Goal: Transaction & Acquisition: Purchase product/service

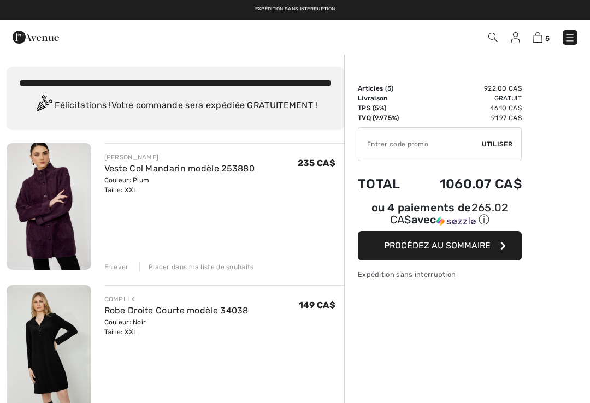
checkbox input "true"
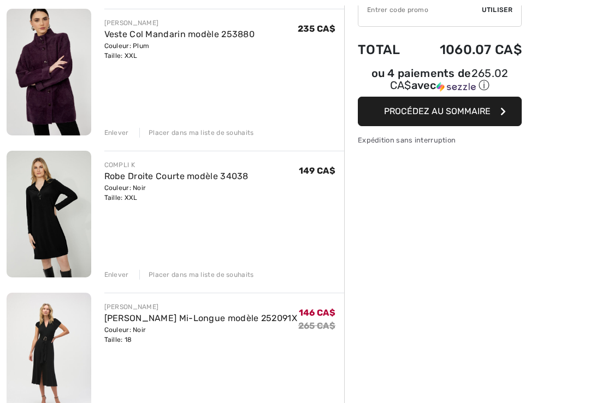
scroll to position [134, 0]
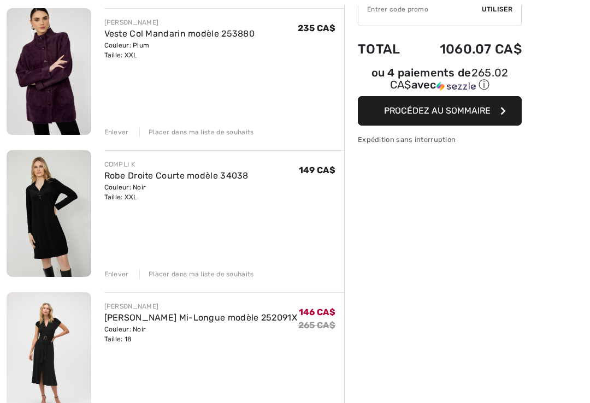
click at [59, 226] on img at bounding box center [49, 214] width 85 height 127
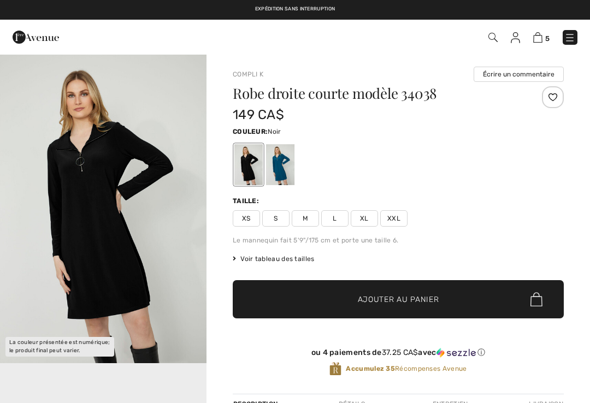
checkbox input "true"
click at [398, 80] on div "Compli K Écrire un commentaire" at bounding box center [398, 74] width 331 height 15
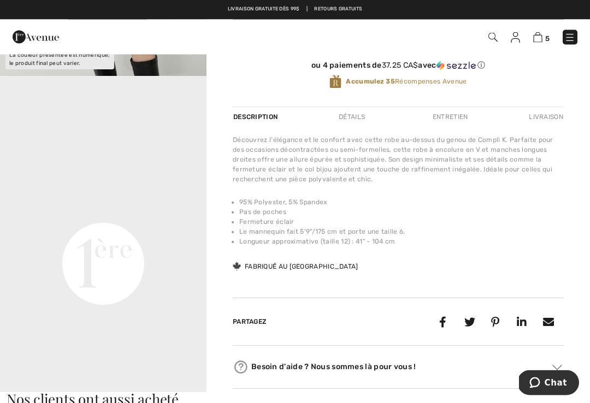
scroll to position [287, 0]
click at [114, 212] on video "Your browser does not support the video tag." at bounding box center [103, 160] width 206 height 103
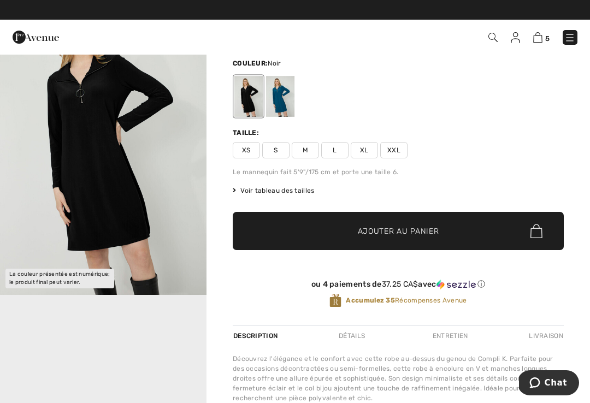
scroll to position [0, 0]
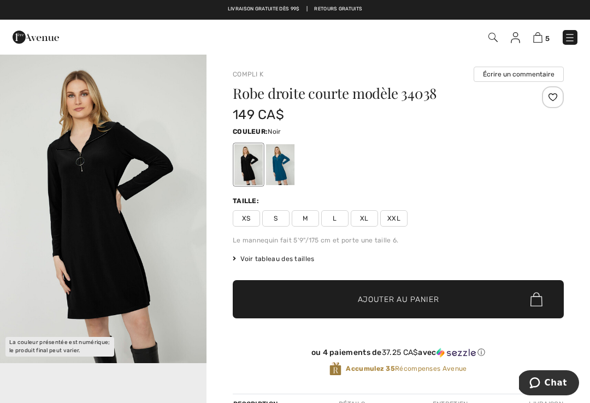
click at [542, 36] on img at bounding box center [537, 37] width 9 height 10
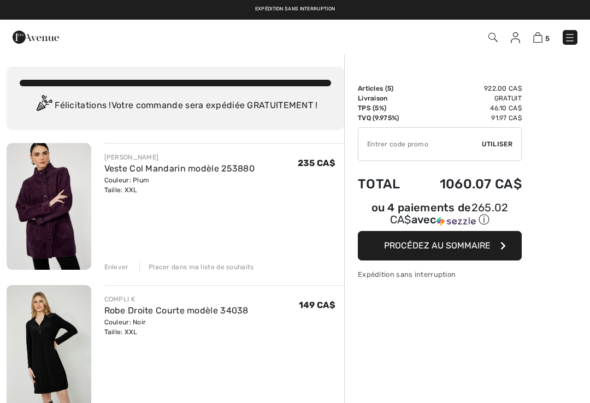
checkbox input "true"
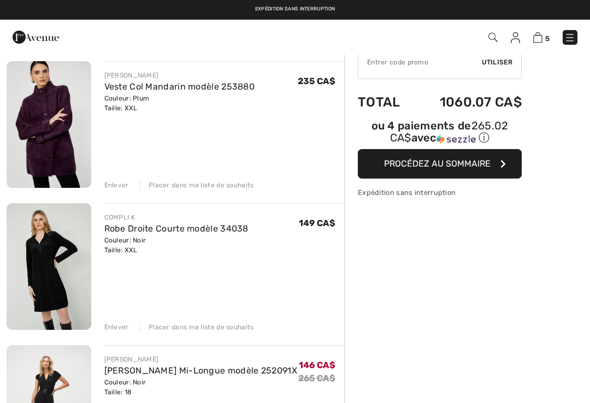
scroll to position [76, 0]
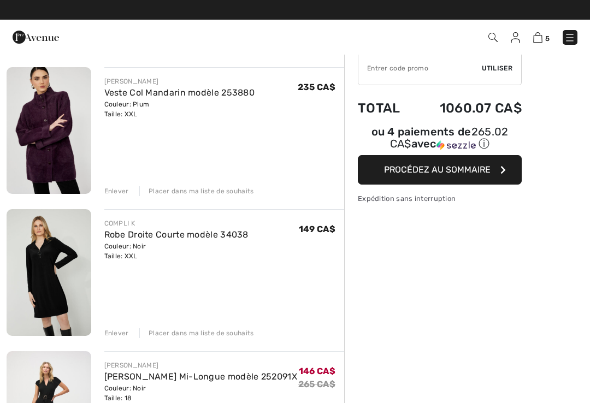
click at [210, 186] on div "Placer dans ma liste de souhaits" at bounding box center [196, 191] width 115 height 10
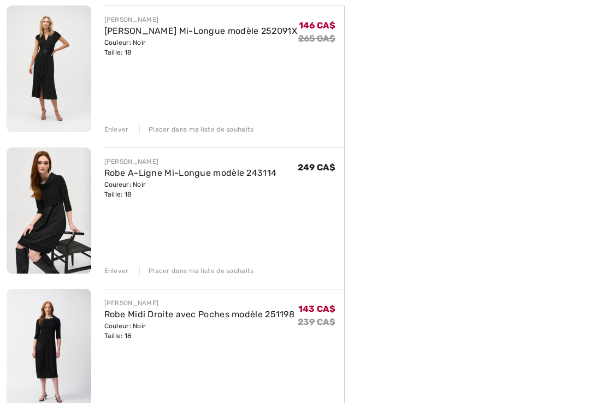
scroll to position [279, 0]
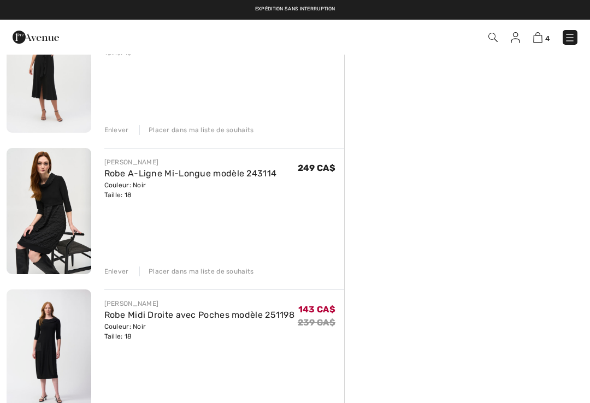
click at [57, 348] on img at bounding box center [49, 352] width 85 height 126
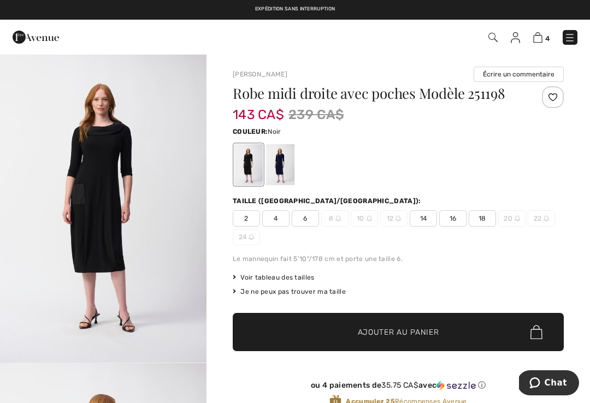
click at [480, 217] on span "18" at bounding box center [481, 218] width 27 height 16
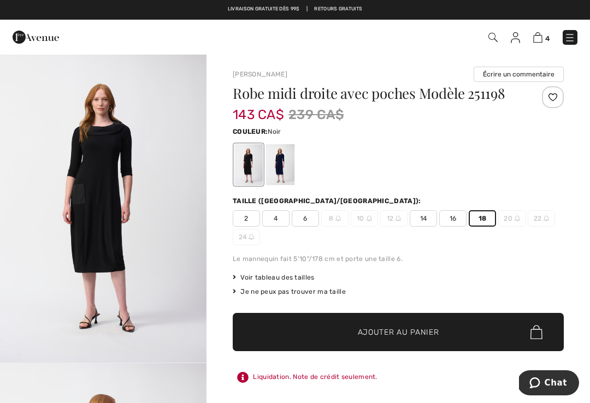
click at [110, 222] on img "1 / 4" at bounding box center [103, 208] width 206 height 309
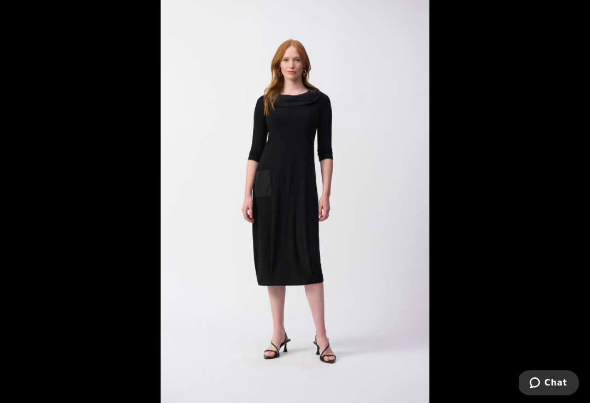
scroll to position [16, 0]
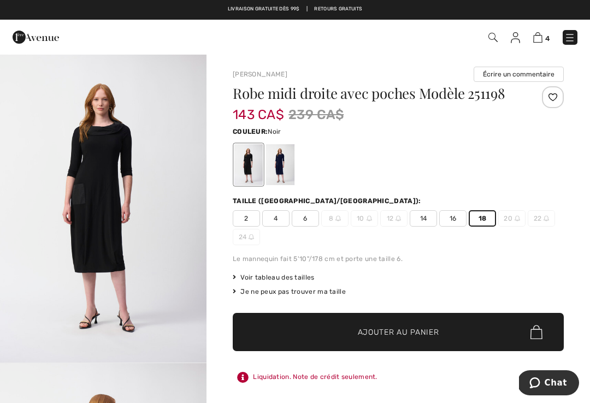
click at [105, 86] on img "1 / 4" at bounding box center [103, 208] width 206 height 309
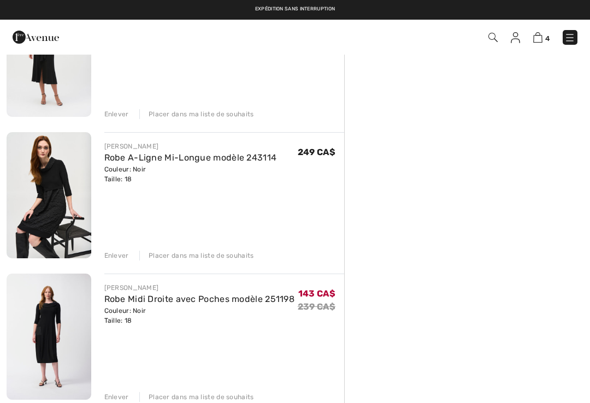
click at [56, 205] on img at bounding box center [49, 195] width 85 height 126
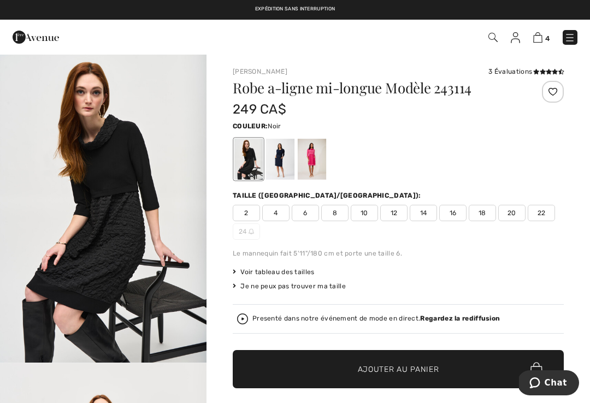
click at [112, 240] on img "1 / 11" at bounding box center [103, 208] width 206 height 309
click at [540, 37] on img at bounding box center [537, 37] width 9 height 10
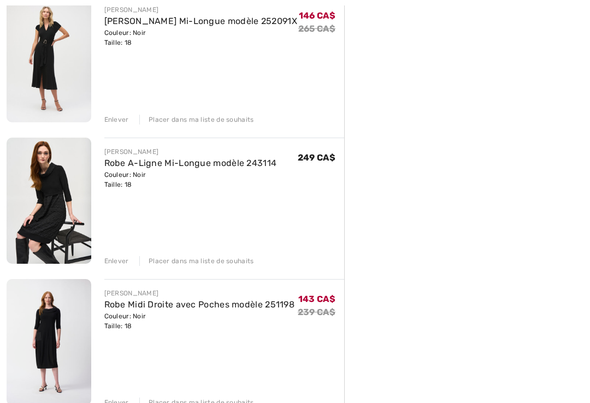
scroll to position [283, 0]
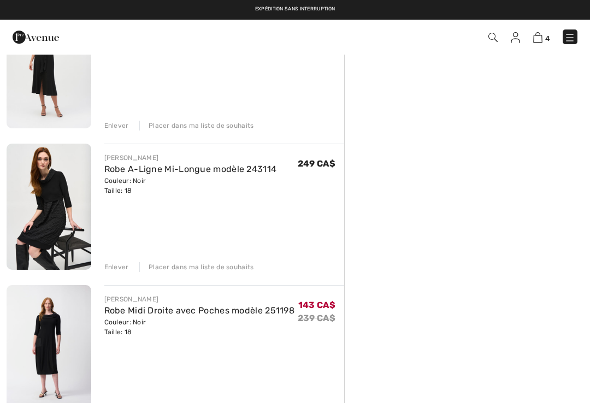
click at [117, 268] on div "Enlever" at bounding box center [116, 267] width 25 height 10
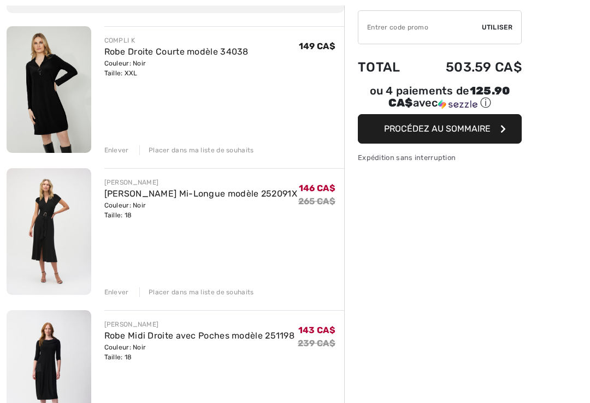
scroll to position [119, 0]
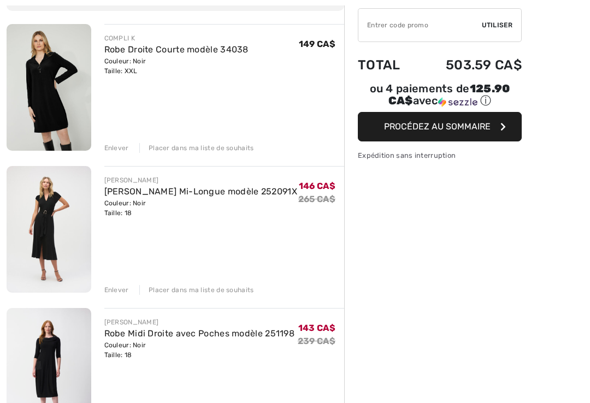
click at [120, 288] on div "Enlever" at bounding box center [116, 290] width 25 height 10
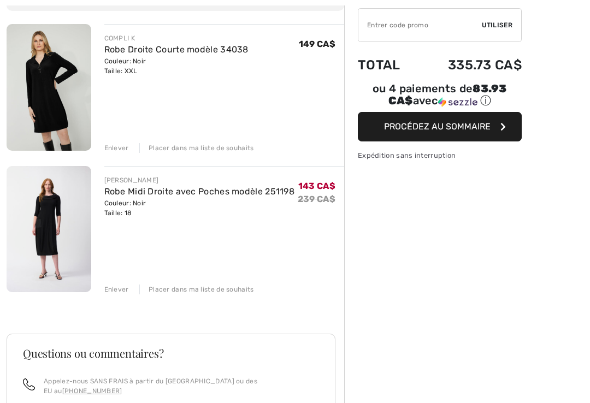
click at [120, 146] on div "Enlever" at bounding box center [116, 148] width 25 height 10
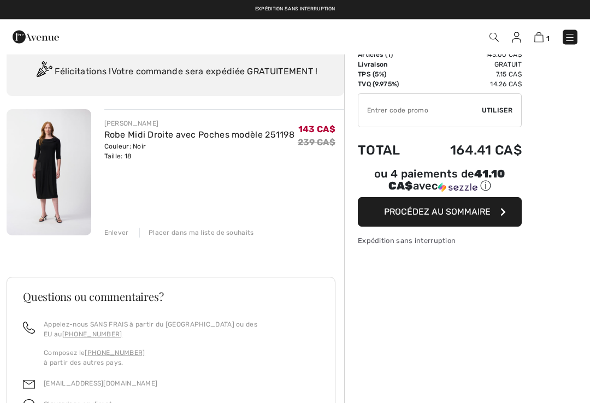
scroll to position [0, 0]
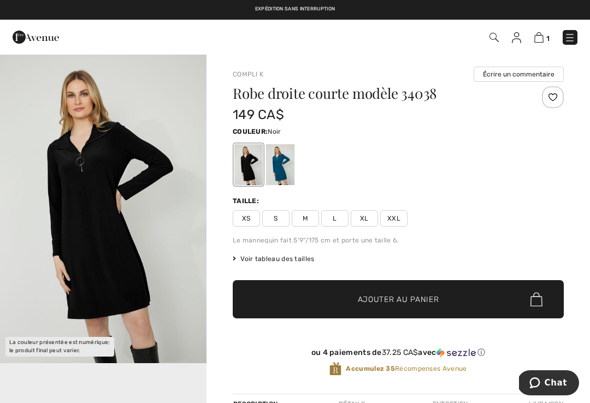
click at [518, 39] on img at bounding box center [516, 37] width 9 height 11
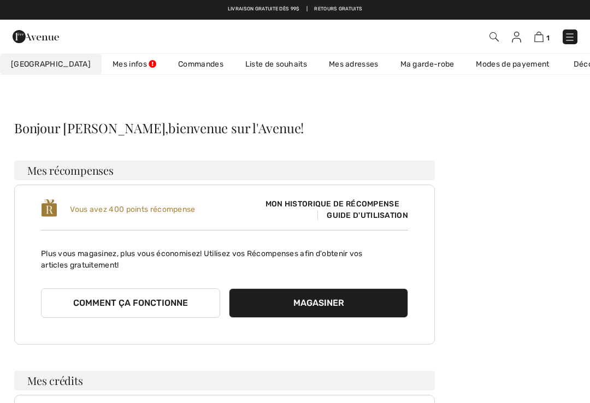
click at [313, 302] on button "Magasiner" at bounding box center [318, 302] width 179 height 29
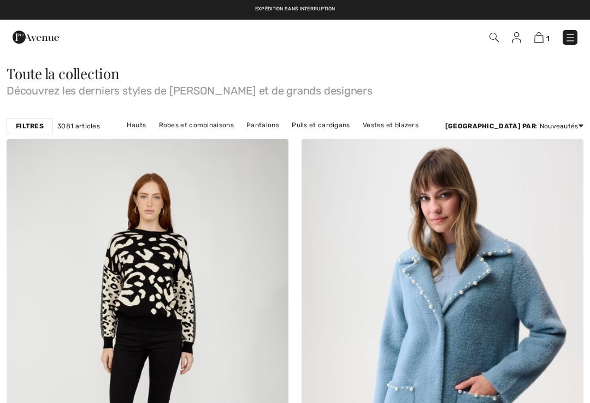
checkbox input "true"
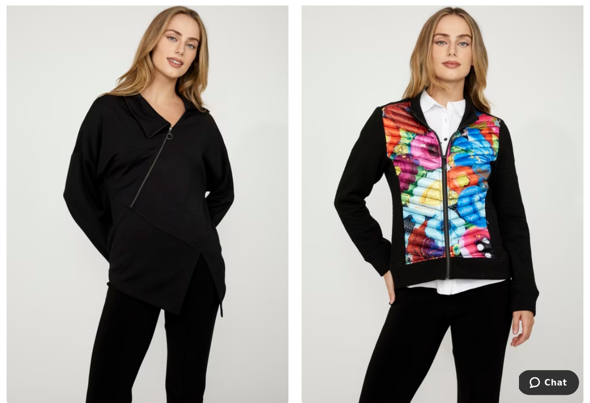
scroll to position [2038, 0]
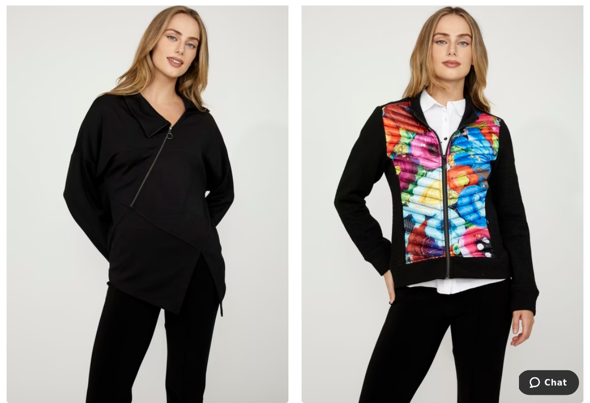
click at [495, 220] on img at bounding box center [442, 192] width 282 height 423
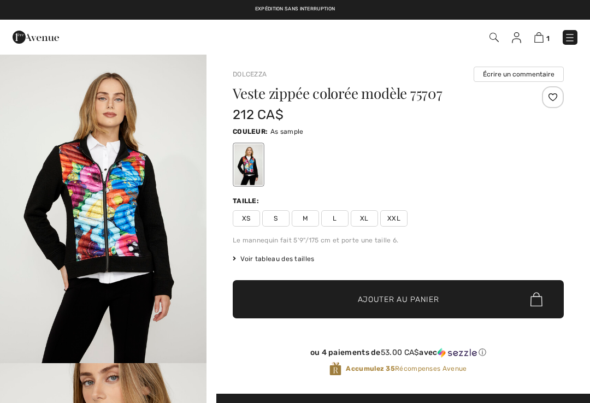
checkbox input "true"
click at [552, 218] on div "XS S M L XL XXL" at bounding box center [398, 218] width 331 height 16
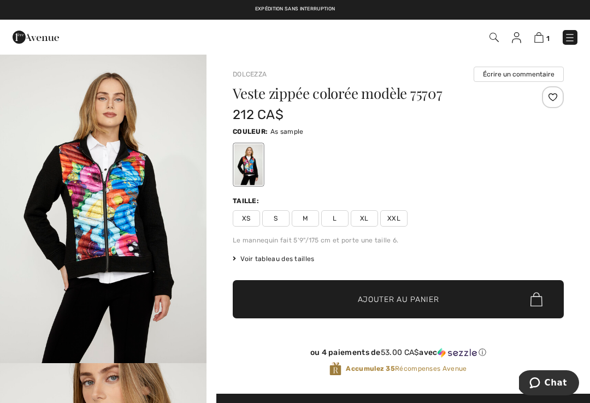
scroll to position [16, 0]
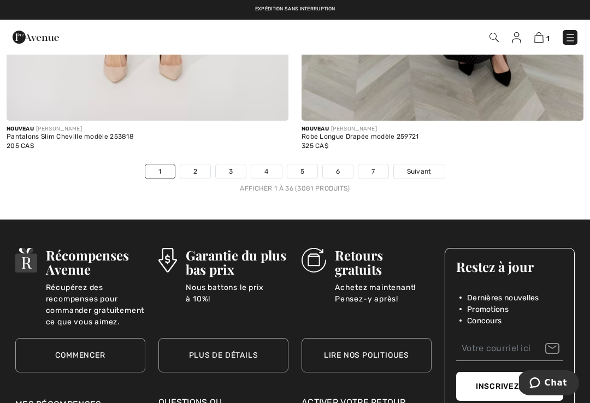
scroll to position [8676, 0]
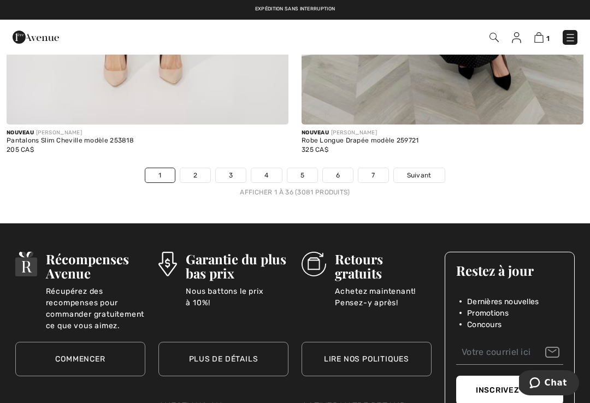
click at [199, 170] on link "2" at bounding box center [195, 175] width 30 height 14
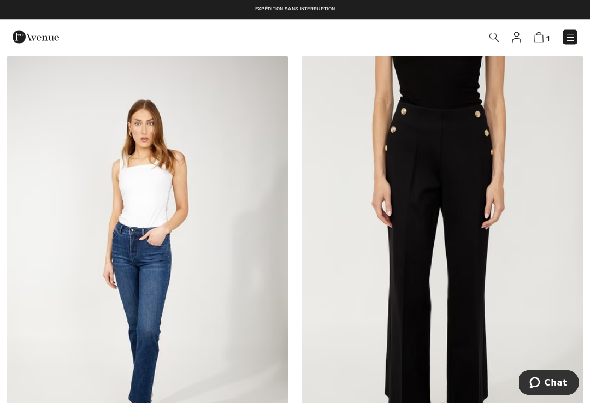
scroll to position [1981, 0]
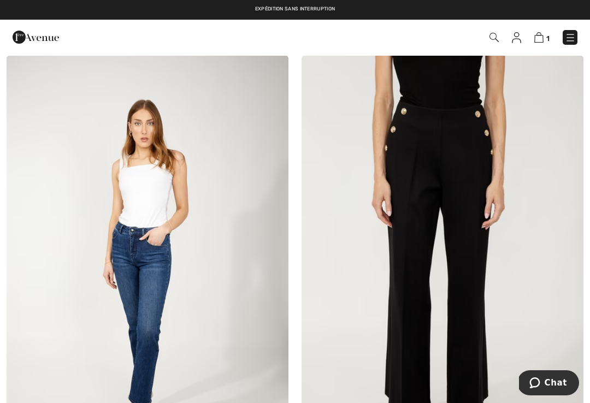
click at [467, 135] on img at bounding box center [442, 267] width 282 height 423
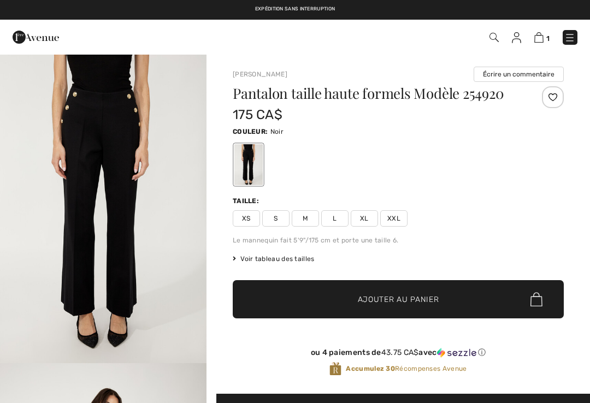
checkbox input "true"
click at [396, 216] on span "XXL" at bounding box center [393, 218] width 27 height 16
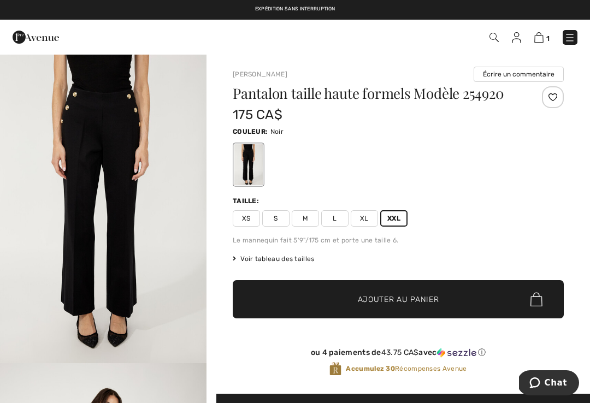
click at [400, 289] on span "✔ Ajouté au panier Ajouter au panier" at bounding box center [398, 299] width 331 height 38
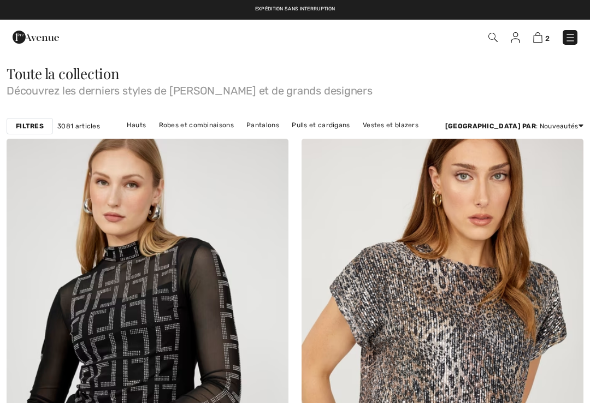
checkbox input "true"
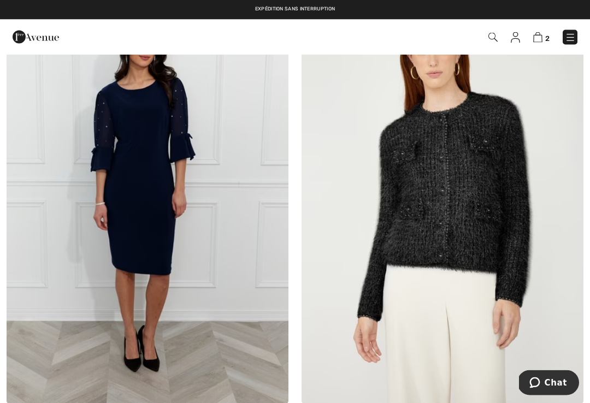
scroll to position [5514, 0]
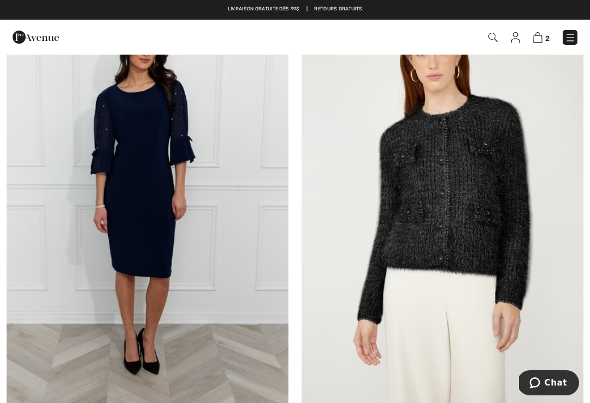
click at [470, 213] on img at bounding box center [442, 195] width 282 height 423
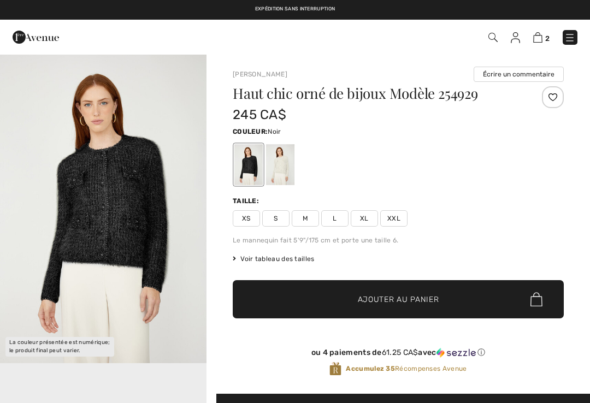
checkbox input "true"
click at [398, 222] on span "XXL" at bounding box center [393, 218] width 27 height 16
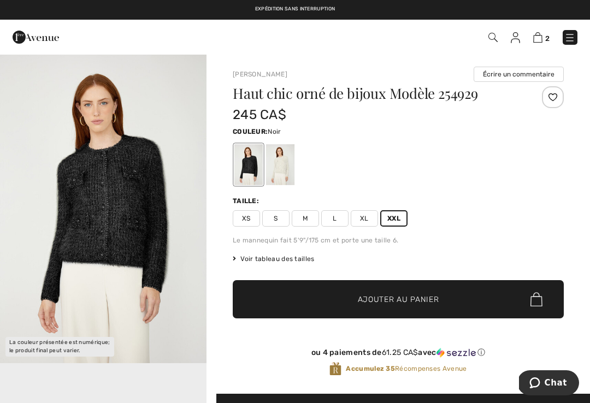
click at [426, 302] on span "Ajouter au panier" at bounding box center [398, 299] width 81 height 11
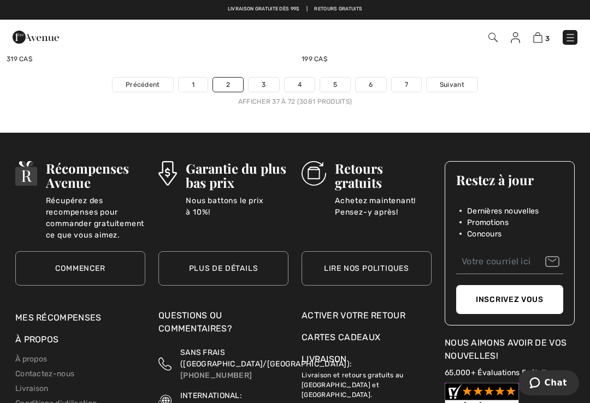
scroll to position [8790, 0]
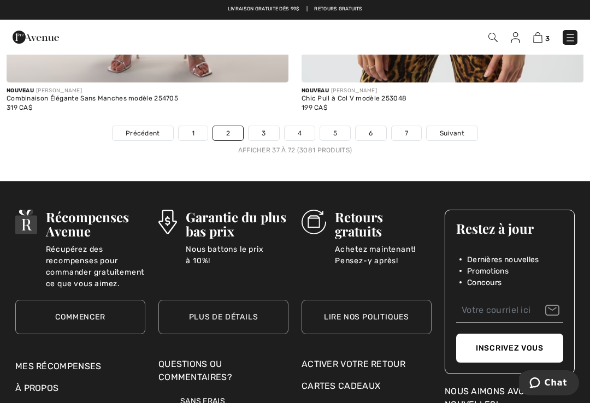
click at [268, 126] on link "3" at bounding box center [263, 133] width 30 height 14
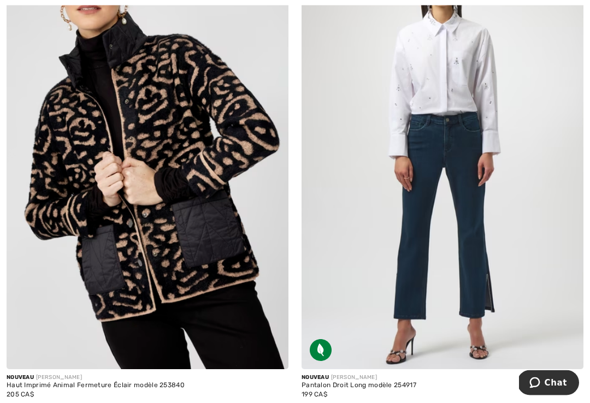
scroll to position [192, 0]
click at [196, 246] on img at bounding box center [148, 157] width 282 height 423
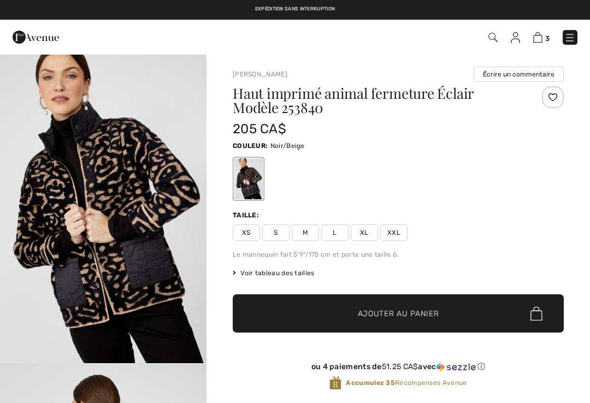
checkbox input "true"
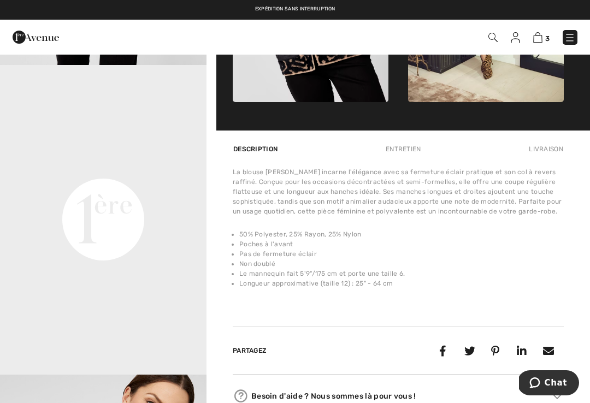
scroll to position [607, 0]
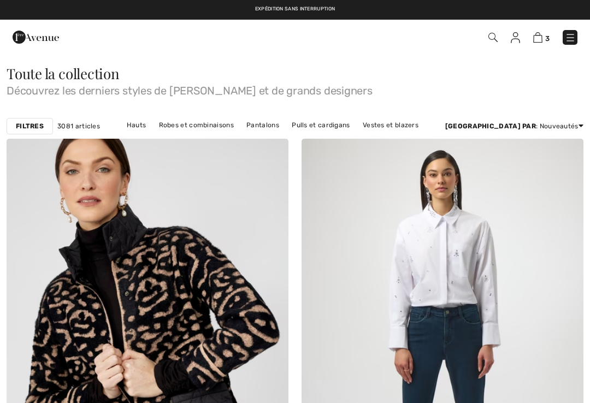
checkbox input "true"
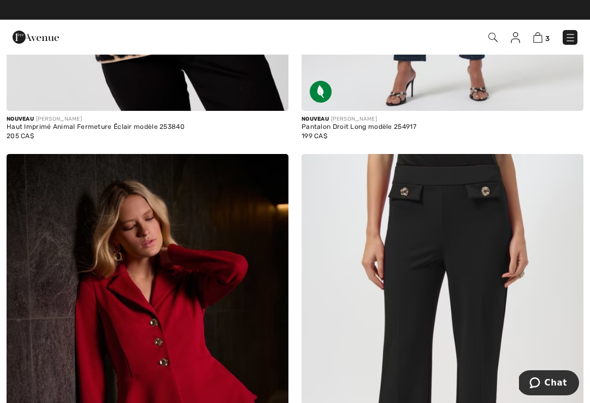
scroll to position [448, 0]
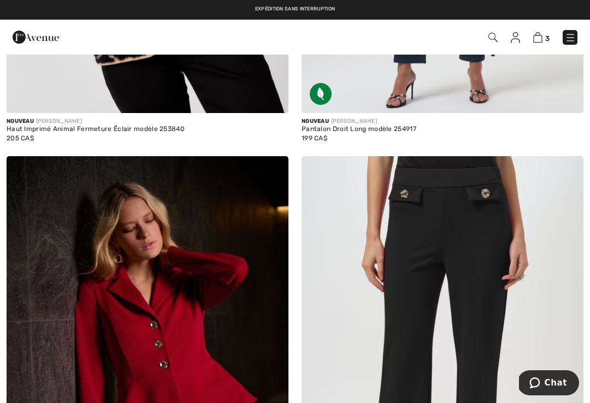
click at [468, 258] on img at bounding box center [442, 367] width 282 height 423
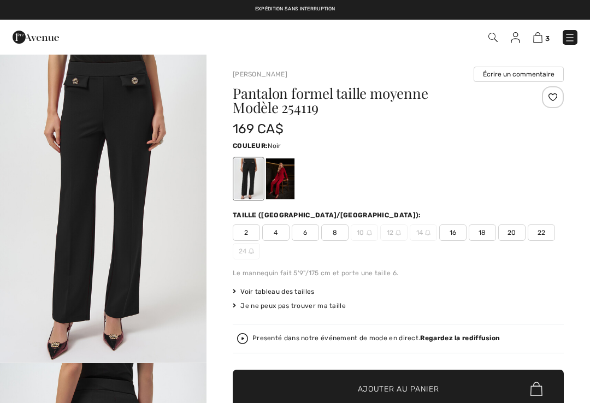
checkbox input "true"
click at [287, 182] on div at bounding box center [280, 178] width 28 height 41
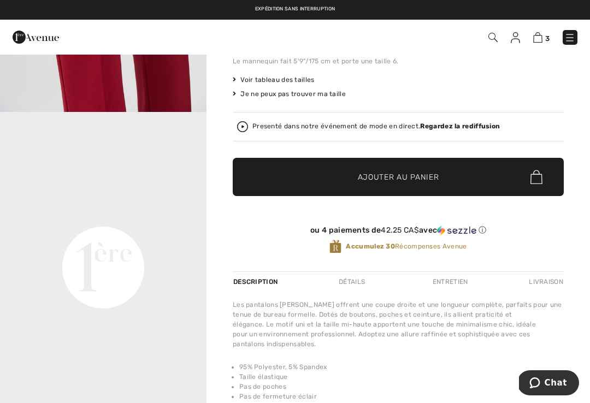
scroll to position [349, 0]
click at [460, 349] on div "Les pantalons Joseph Ribkoff offrent une coupe droite et une longueur complète,…" at bounding box center [398, 324] width 331 height 49
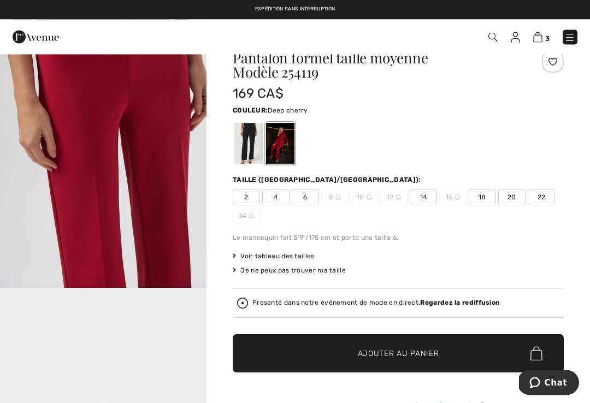
scroll to position [0, 0]
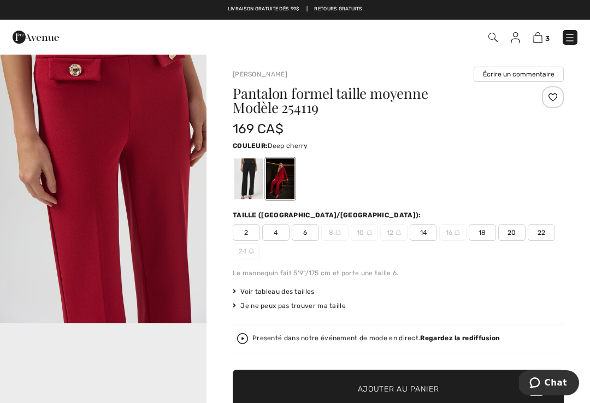
click at [484, 231] on span "18" at bounding box center [481, 232] width 27 height 16
click at [406, 385] on span "Ajouter au panier" at bounding box center [398, 388] width 81 height 11
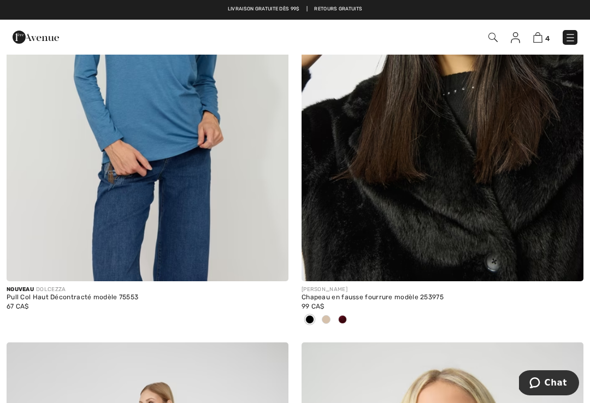
scroll to position [2154, 0]
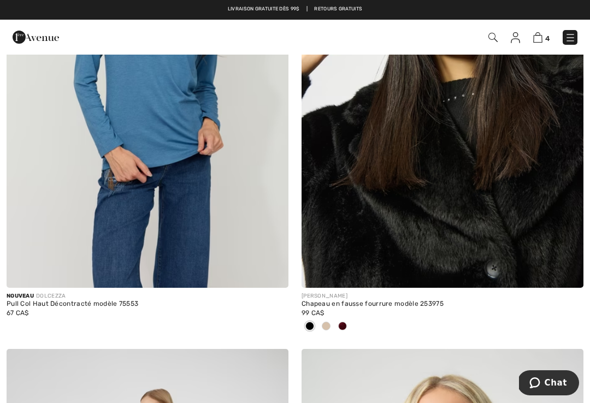
click at [451, 189] on img at bounding box center [442, 76] width 282 height 423
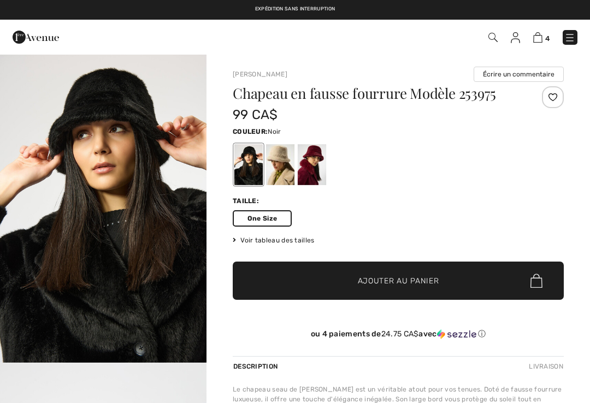
checkbox input "true"
click at [422, 283] on span "Ajouter au panier" at bounding box center [398, 280] width 81 height 11
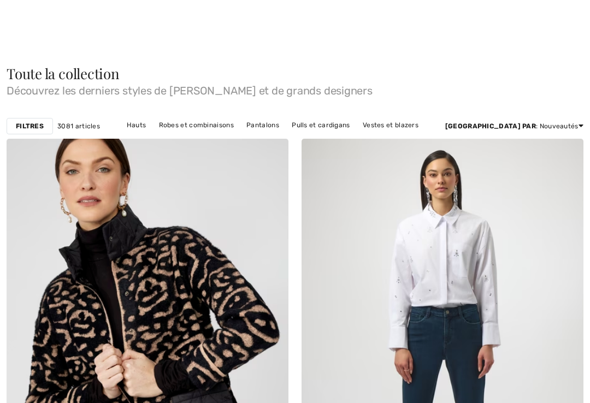
checkbox input "true"
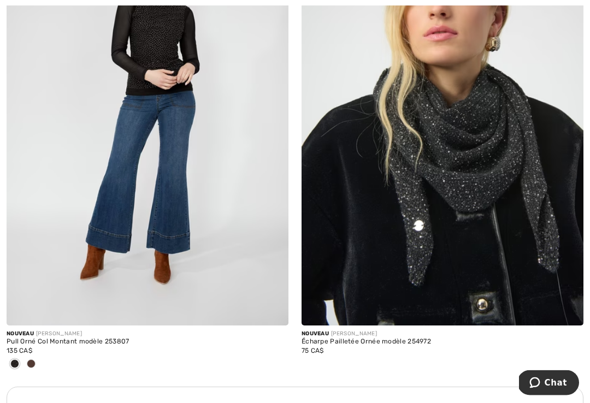
scroll to position [2600, 0]
click at [476, 183] on img at bounding box center [442, 114] width 282 height 423
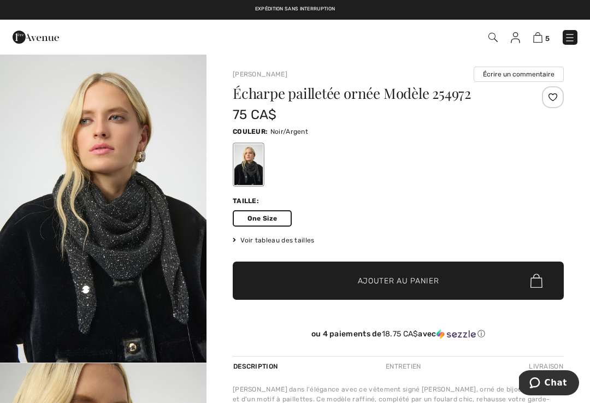
click at [411, 276] on span "Ajouter au panier" at bounding box center [398, 280] width 81 height 11
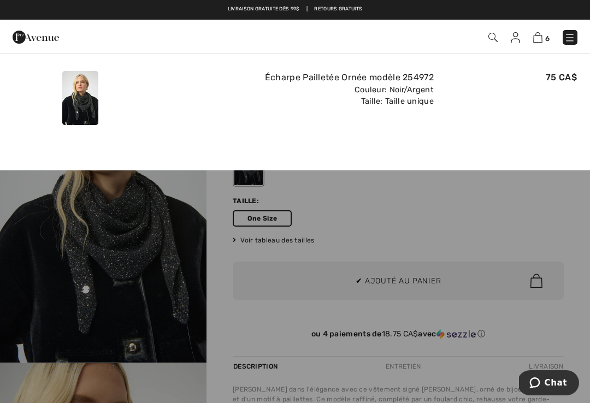
scroll to position [16, 0]
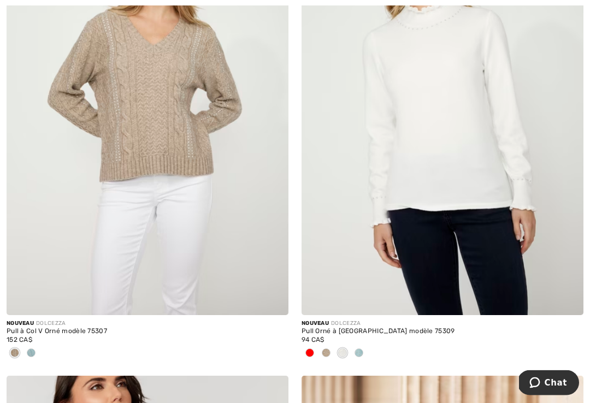
scroll to position [7089, 0]
click at [310, 348] on span at bounding box center [309, 352] width 9 height 9
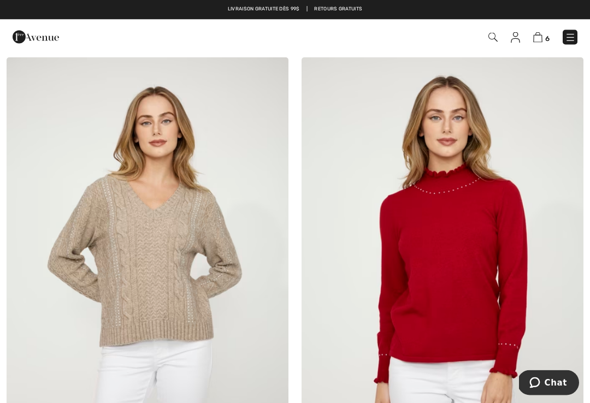
scroll to position [6918, 0]
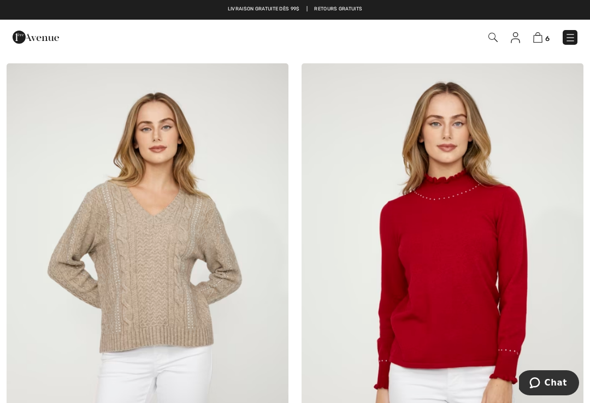
click at [452, 301] on img at bounding box center [442, 274] width 282 height 423
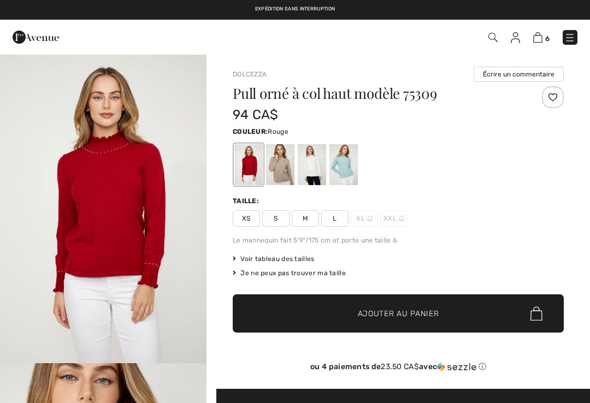
checkbox input "true"
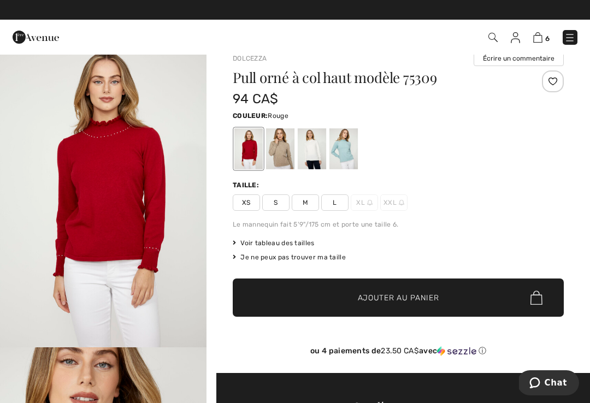
click at [283, 150] on div at bounding box center [280, 148] width 28 height 41
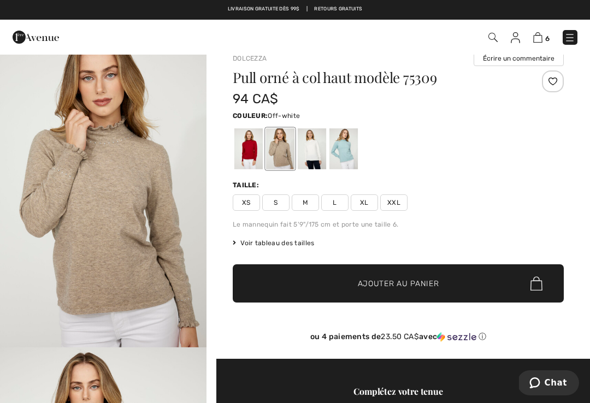
click at [311, 159] on div at bounding box center [312, 148] width 28 height 41
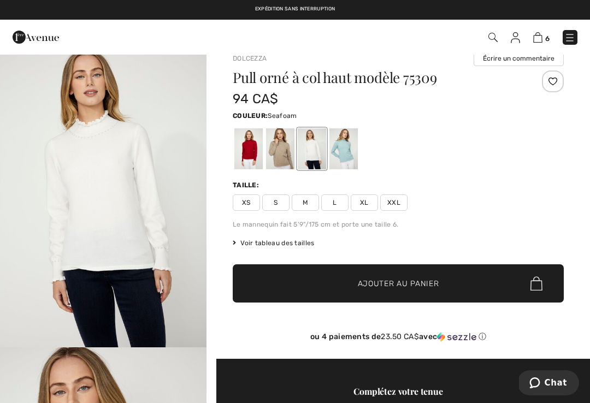
click at [342, 159] on div at bounding box center [343, 148] width 28 height 41
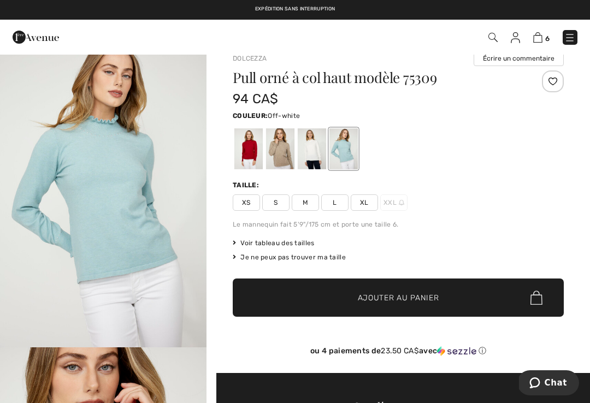
click at [312, 163] on div at bounding box center [312, 148] width 28 height 41
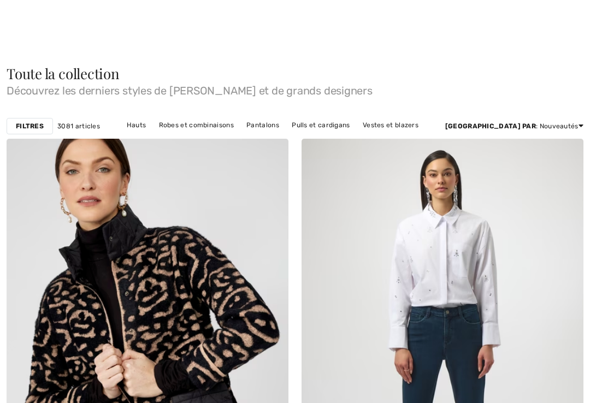
checkbox input "true"
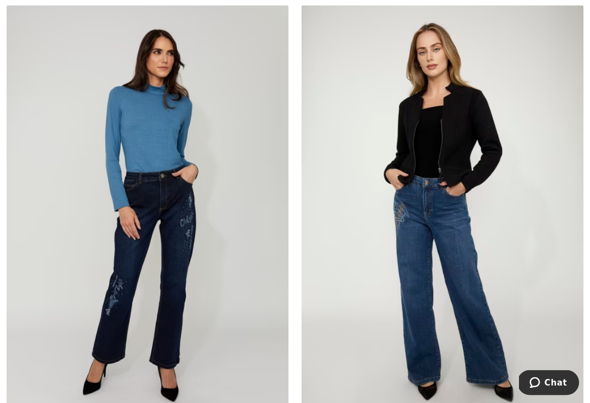
scroll to position [7944, 0]
click at [177, 312] on img at bounding box center [148, 215] width 282 height 423
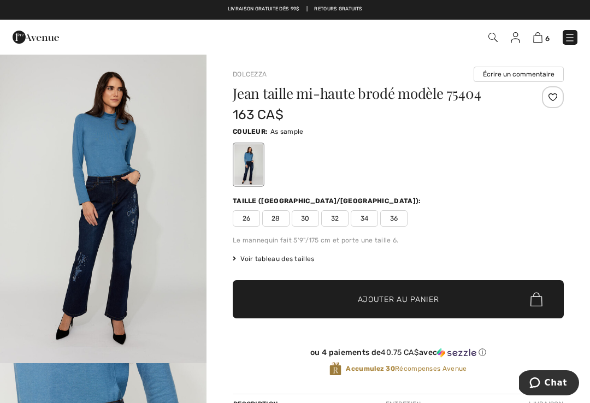
click at [287, 258] on span "Voir tableau des tailles" at bounding box center [274, 259] width 82 height 10
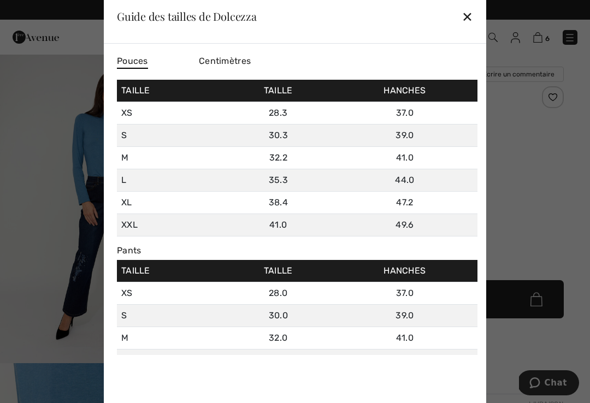
click at [275, 262] on td "Taille" at bounding box center [278, 271] width 108 height 22
click at [471, 17] on div "✕" at bounding box center [466, 16] width 11 height 23
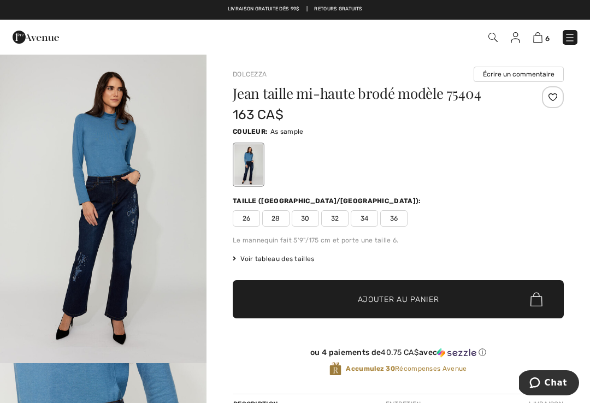
click at [393, 219] on span "36" at bounding box center [393, 218] width 27 height 16
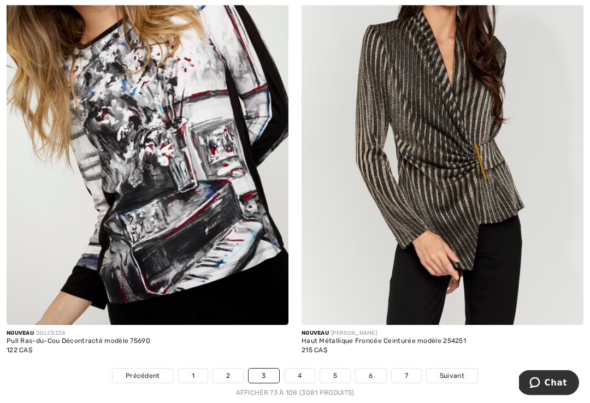
scroll to position [8511, 0]
click at [301, 369] on link "4" at bounding box center [299, 376] width 30 height 14
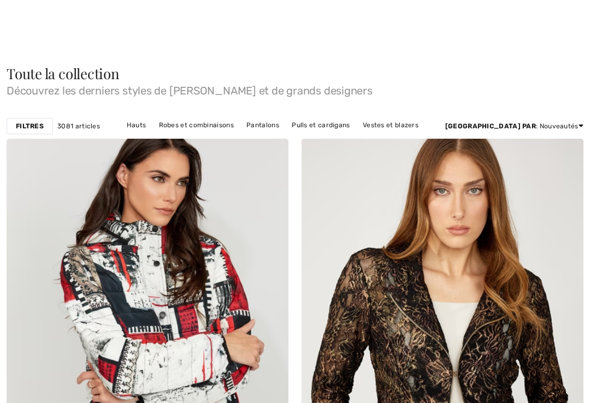
checkbox input "true"
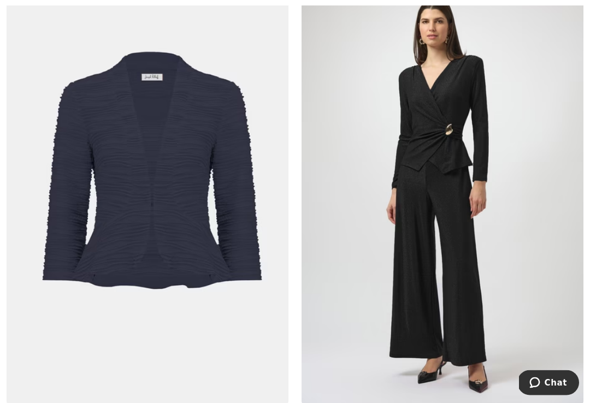
scroll to position [3098, 0]
click at [180, 249] on img at bounding box center [148, 192] width 282 height 423
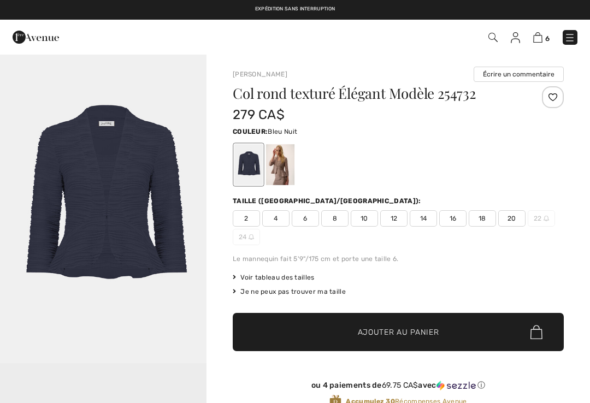
checkbox input "true"
click at [282, 174] on div at bounding box center [280, 164] width 28 height 41
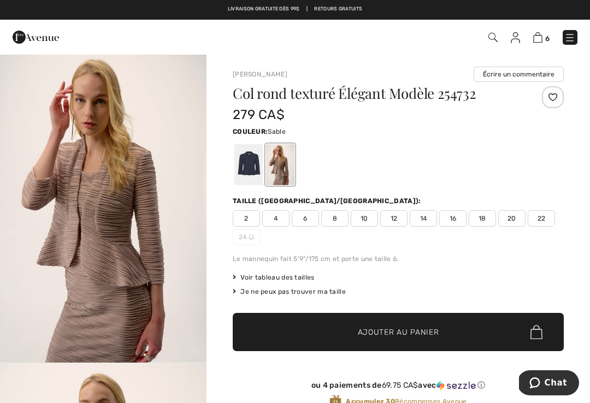
scroll to position [16, 0]
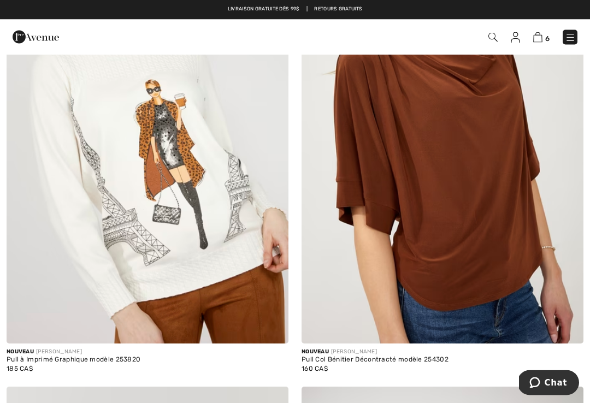
scroll to position [4573, 0]
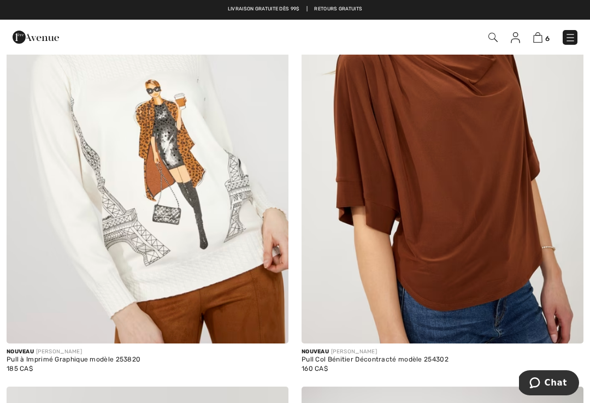
click at [201, 250] on img at bounding box center [148, 132] width 282 height 423
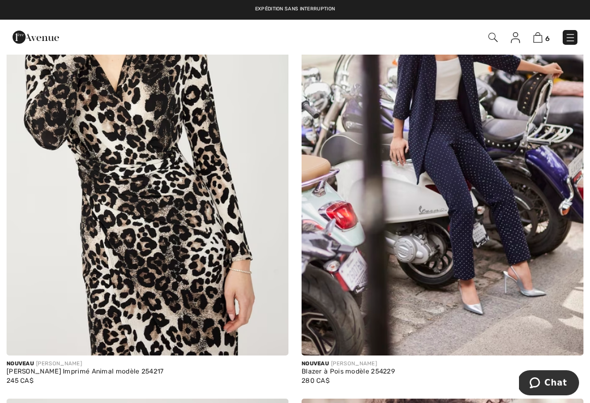
scroll to position [6580, 0]
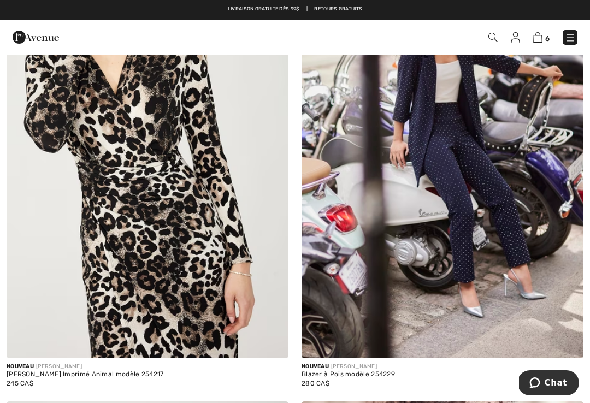
click at [461, 135] on img at bounding box center [442, 147] width 282 height 423
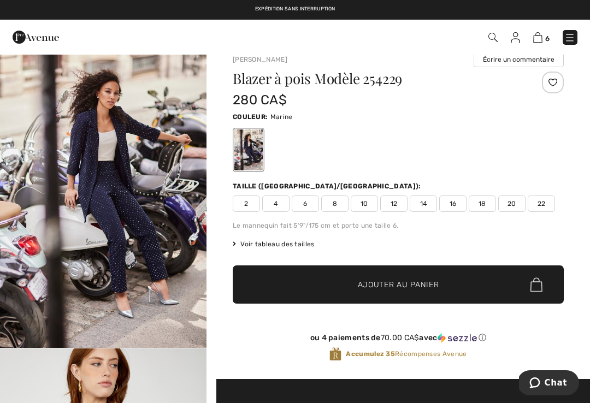
scroll to position [16, 0]
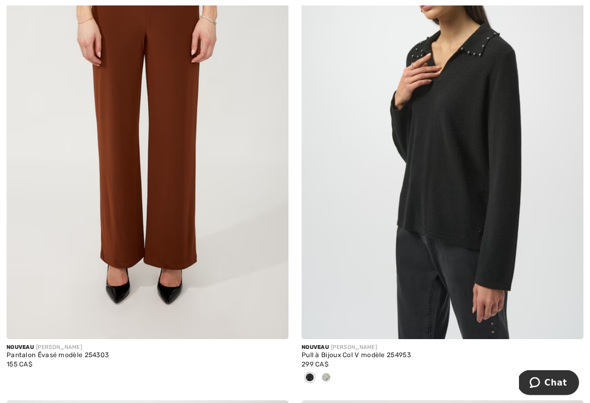
scroll to position [7530, 0]
click at [562, 278] on img at bounding box center [442, 127] width 282 height 423
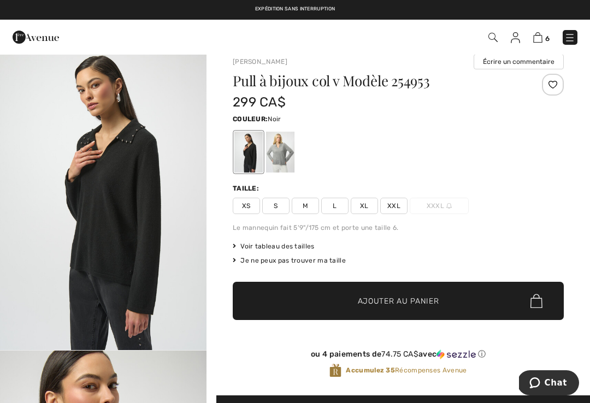
scroll to position [13, 0]
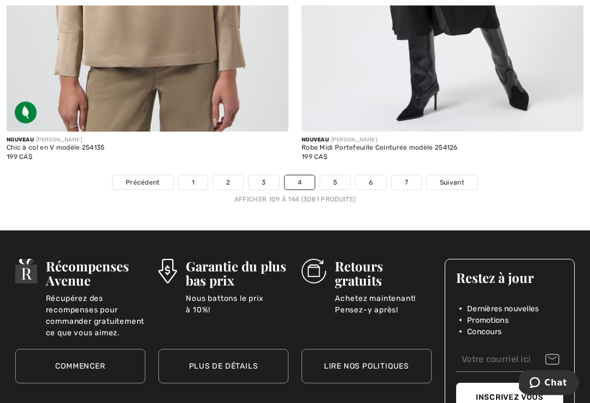
scroll to position [8687, 0]
click at [334, 176] on link "5" at bounding box center [335, 182] width 30 height 14
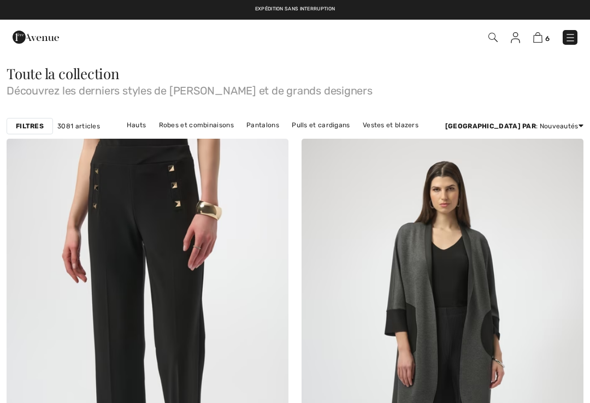
checkbox input "true"
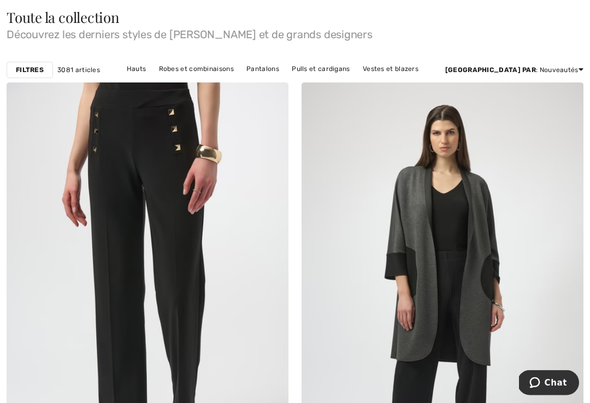
scroll to position [56, 0]
click at [185, 277] on img at bounding box center [148, 293] width 282 height 423
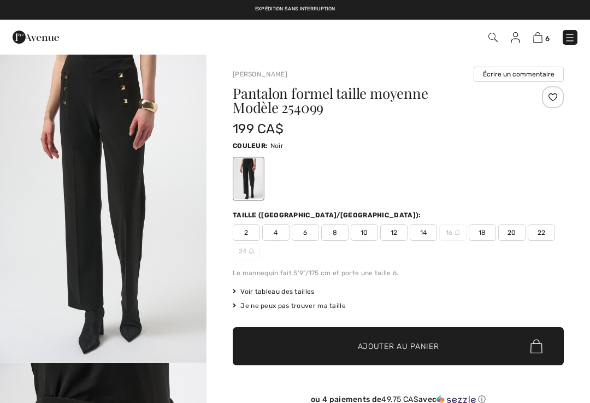
checkbox input "true"
click at [483, 236] on span "18" at bounding box center [481, 232] width 27 height 16
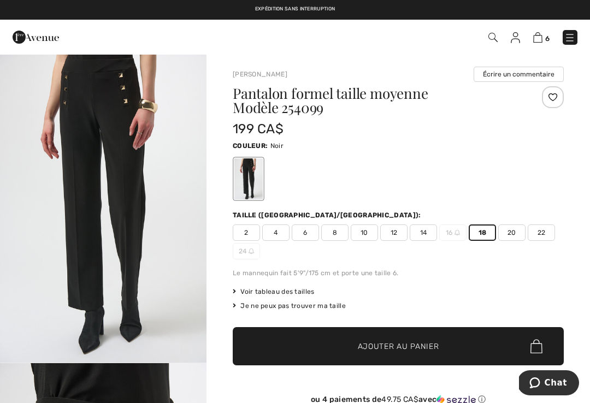
click at [407, 346] on span "Ajouter au panier" at bounding box center [398, 346] width 81 height 11
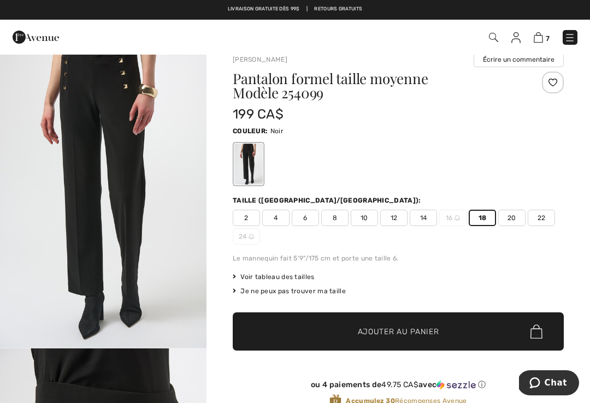
scroll to position [16, 0]
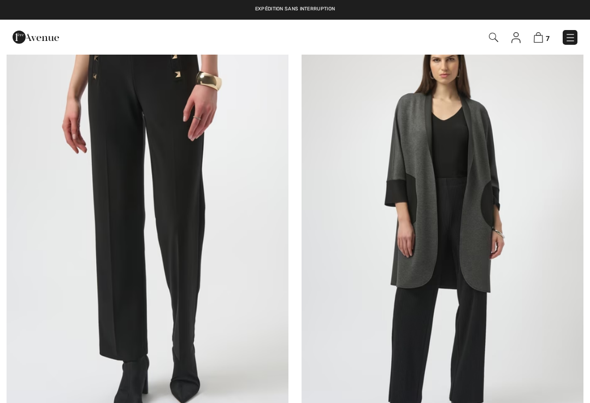
checkbox input "true"
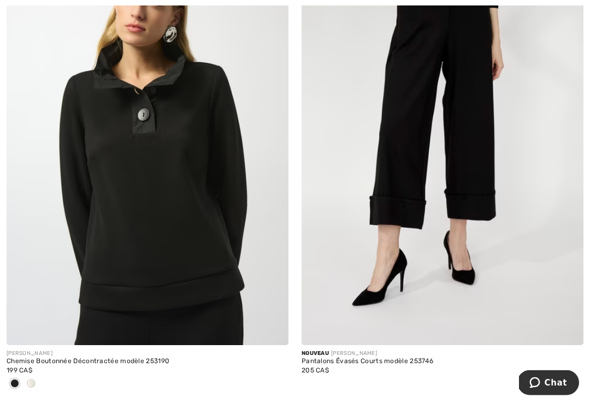
scroll to position [1667, 0]
click at [200, 242] on img at bounding box center [148, 133] width 282 height 423
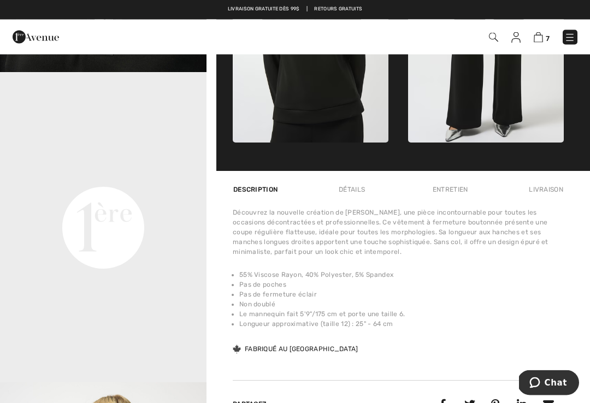
scroll to position [600, 0]
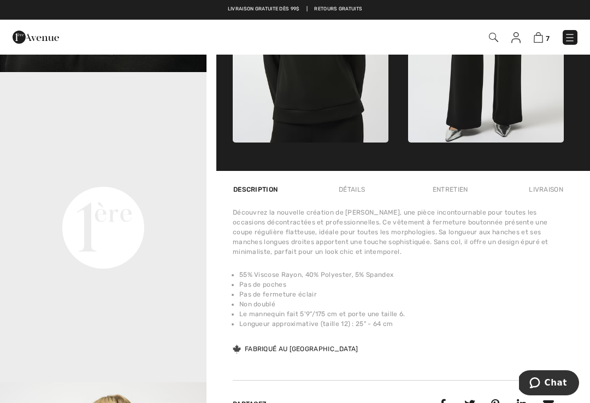
click at [109, 176] on video "Your browser does not support the video tag." at bounding box center [103, 124] width 206 height 103
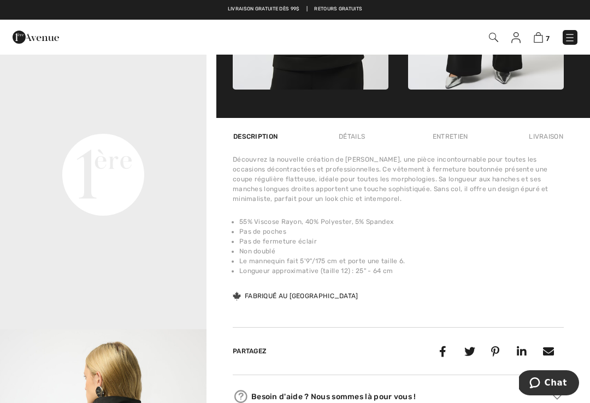
scroll to position [654, 0]
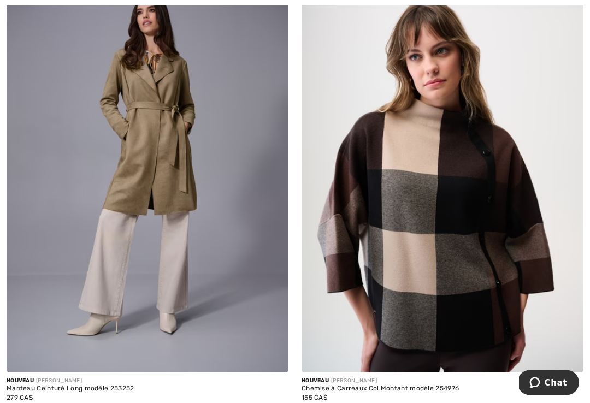
scroll to position [3650, 0]
click at [36, 402] on div at bounding box center [31, 411] width 16 height 18
click at [157, 191] on img at bounding box center [148, 161] width 282 height 423
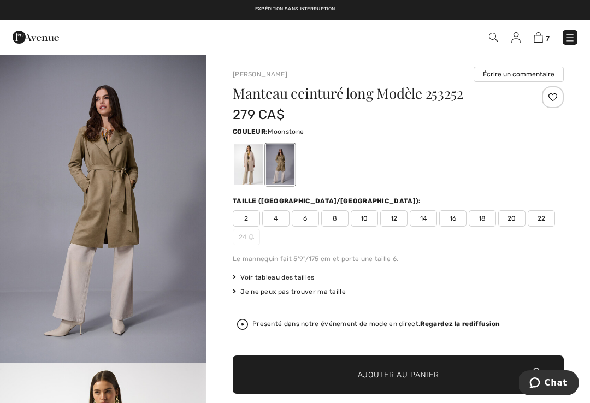
click at [244, 173] on div at bounding box center [248, 164] width 28 height 41
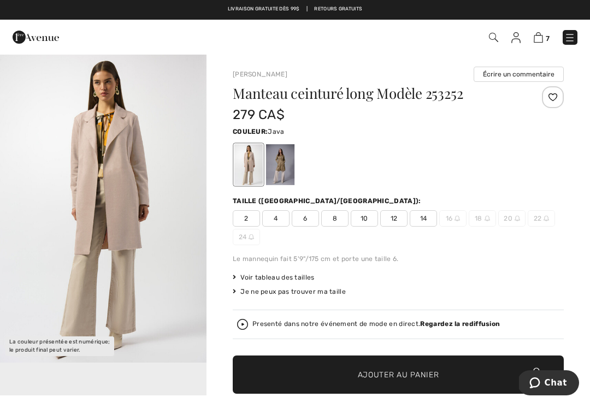
click at [284, 165] on div at bounding box center [280, 164] width 28 height 41
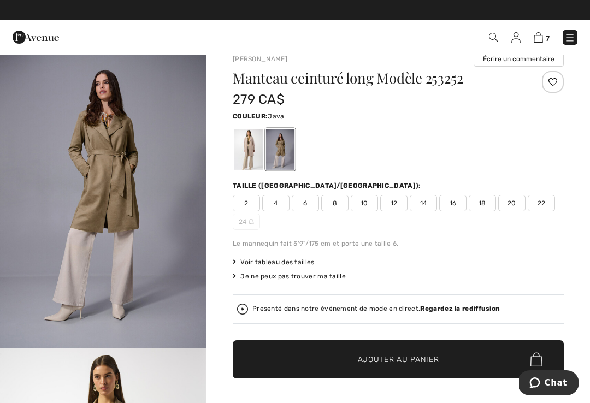
scroll to position [16, 0]
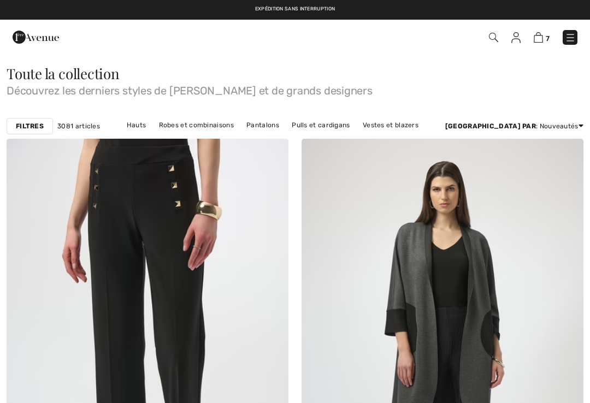
checkbox input "true"
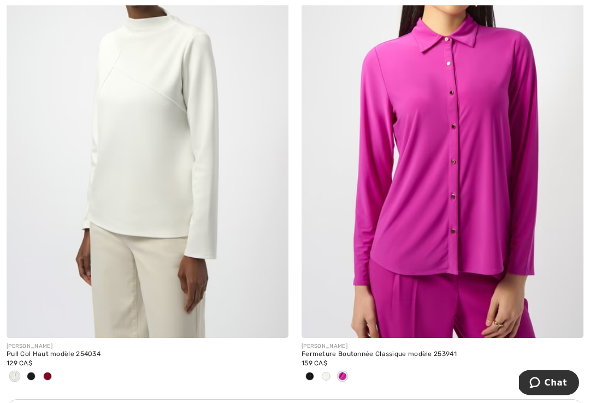
scroll to position [5600, 0]
click at [104, 258] on img at bounding box center [148, 126] width 282 height 423
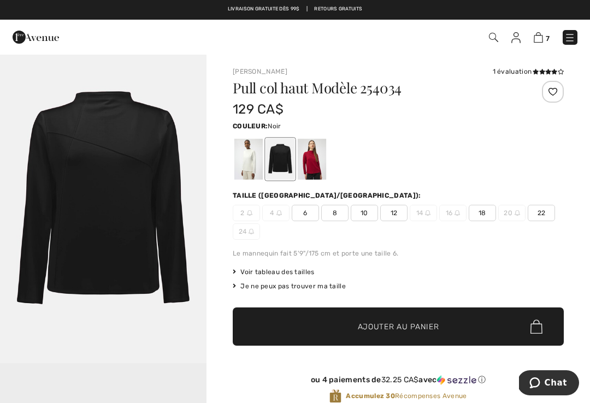
click at [310, 163] on div at bounding box center [312, 159] width 28 height 41
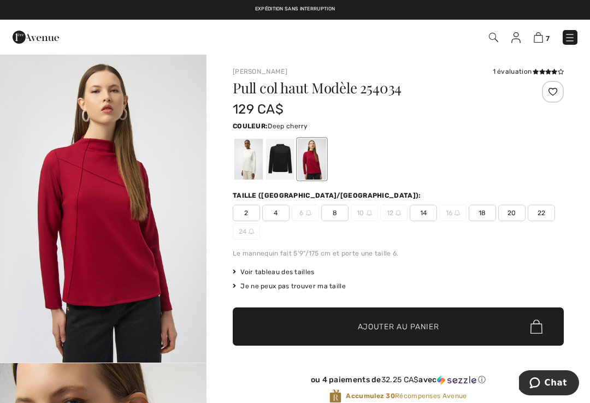
click at [483, 215] on span "18" at bounding box center [481, 213] width 27 height 16
click at [381, 325] on span "Ajouter au panier" at bounding box center [398, 326] width 81 height 11
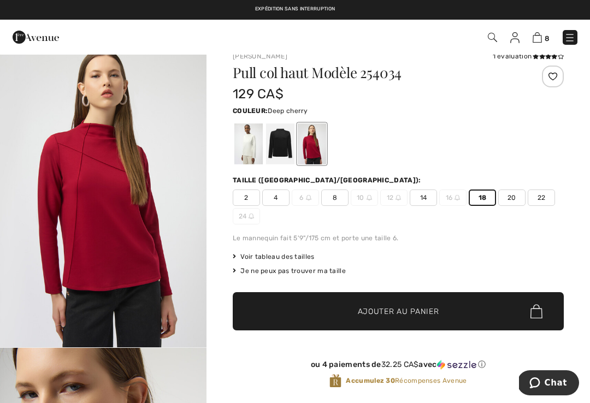
scroll to position [16, 0]
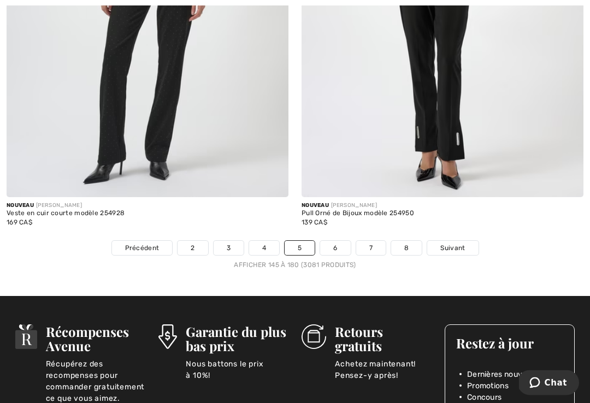
scroll to position [8747, 0]
click at [335, 241] on link "6" at bounding box center [335, 248] width 30 height 14
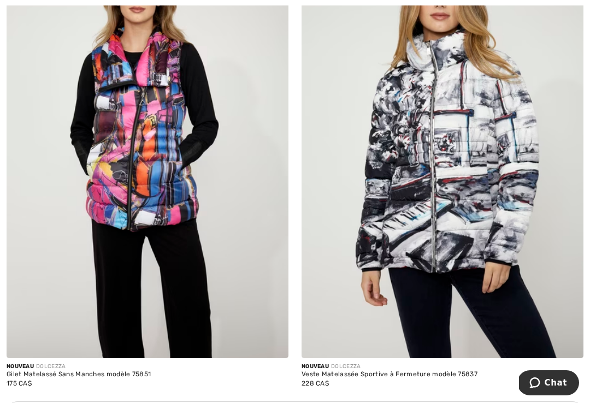
scroll to position [5543, 0]
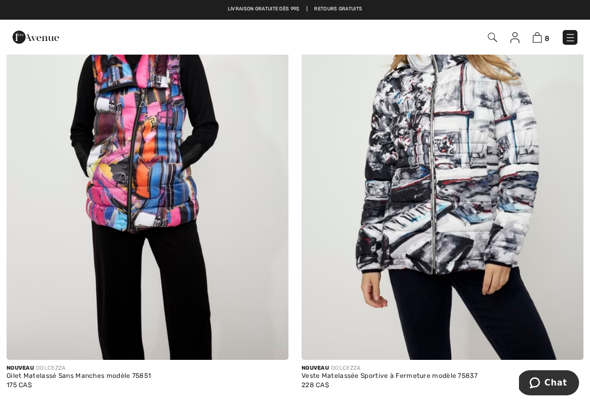
click at [156, 198] on img at bounding box center [148, 148] width 282 height 423
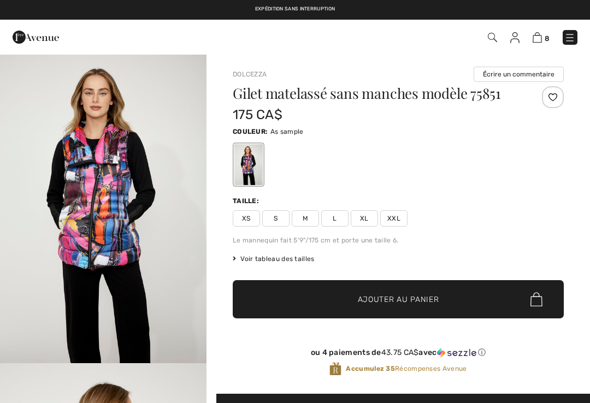
checkbox input "true"
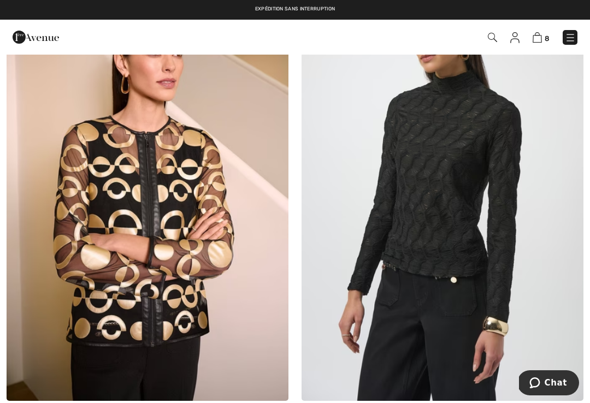
scroll to position [7969, 0]
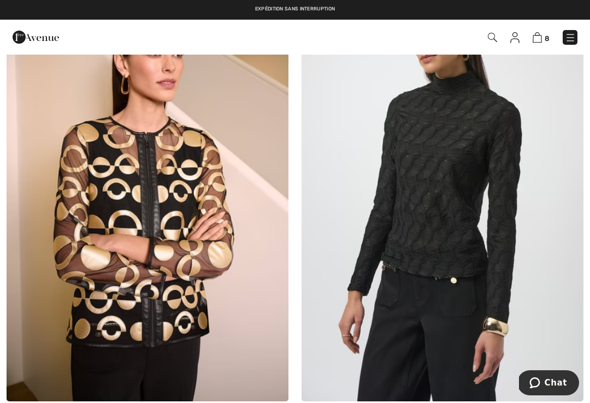
click at [448, 227] on img at bounding box center [442, 190] width 282 height 423
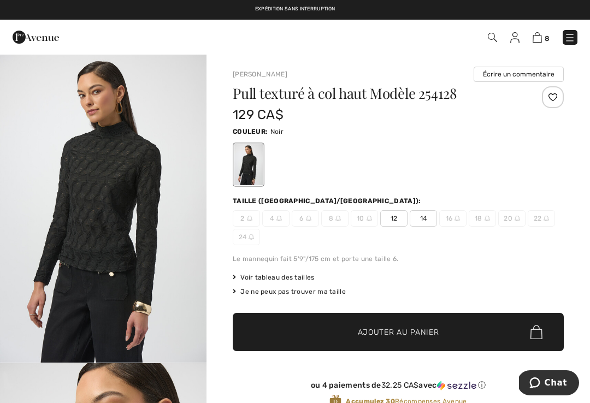
scroll to position [16, 0]
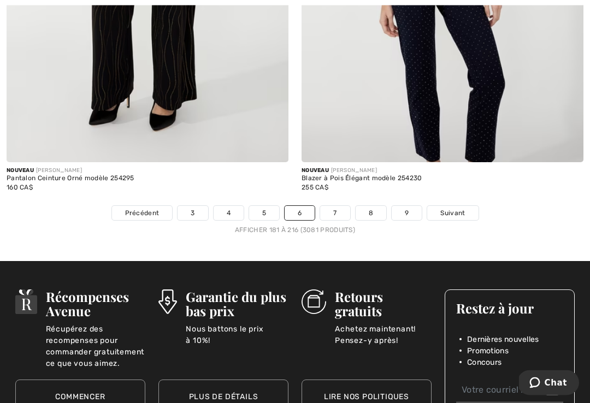
scroll to position [8674, 0]
click at [335, 206] on link "7" at bounding box center [334, 213] width 29 height 14
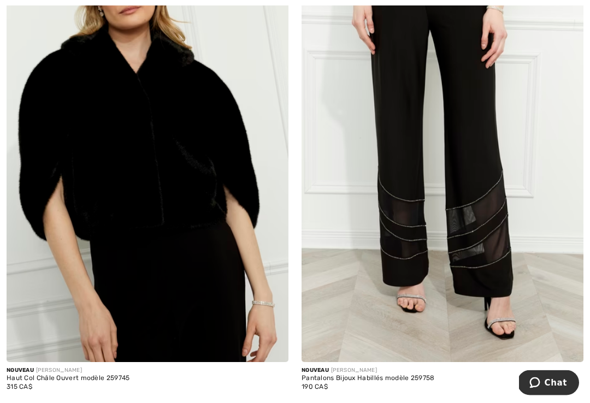
scroll to position [1131, 0]
click at [173, 203] on img at bounding box center [148, 150] width 282 height 423
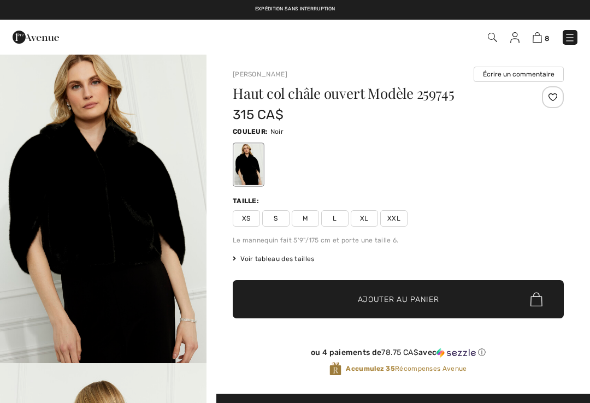
checkbox input "true"
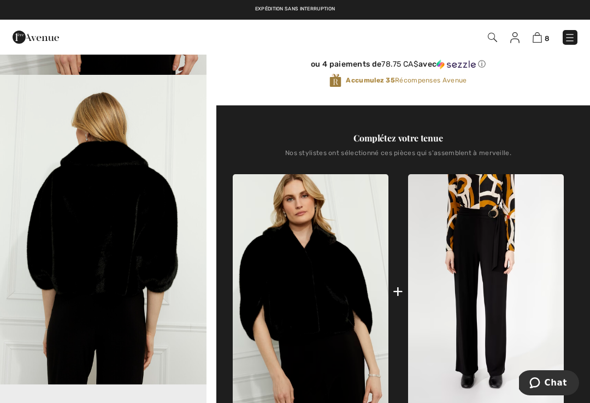
scroll to position [289, 0]
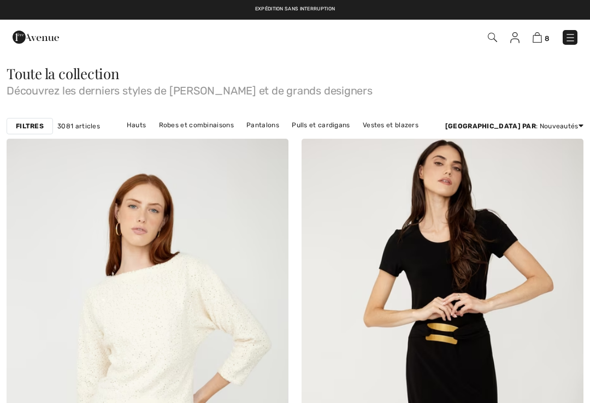
checkbox input "true"
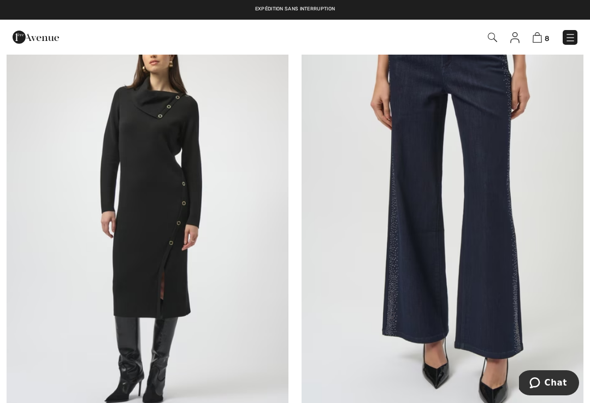
scroll to position [3052, 0]
click at [430, 310] on img at bounding box center [442, 203] width 282 height 423
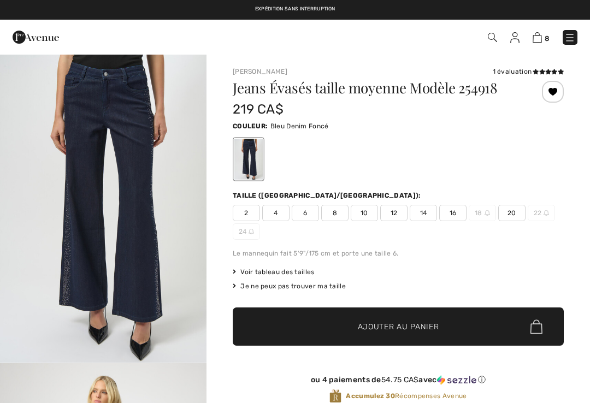
checkbox input "true"
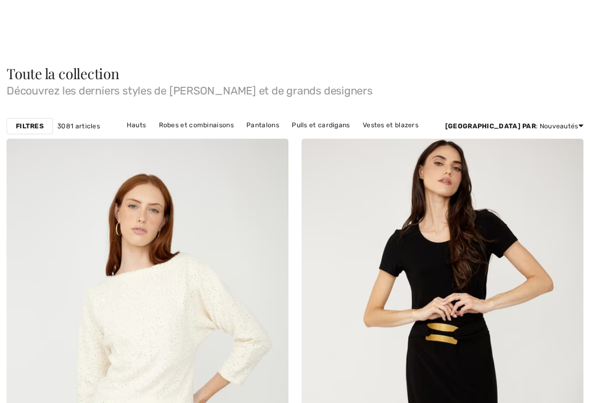
checkbox input "true"
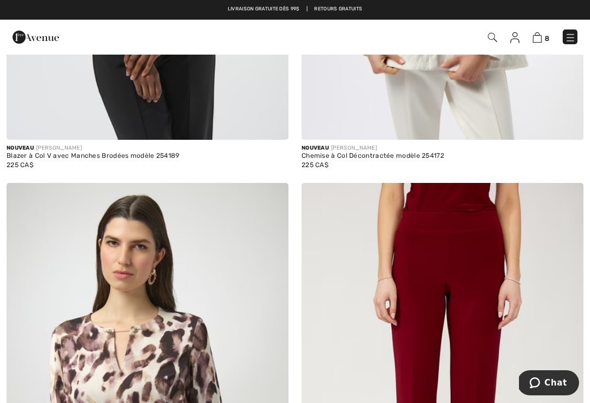
scroll to position [3741, 0]
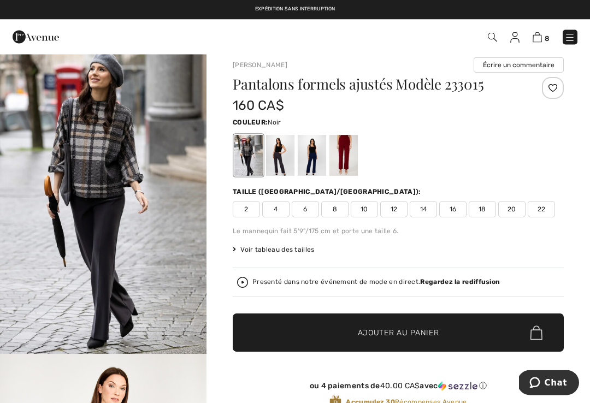
scroll to position [9, 0]
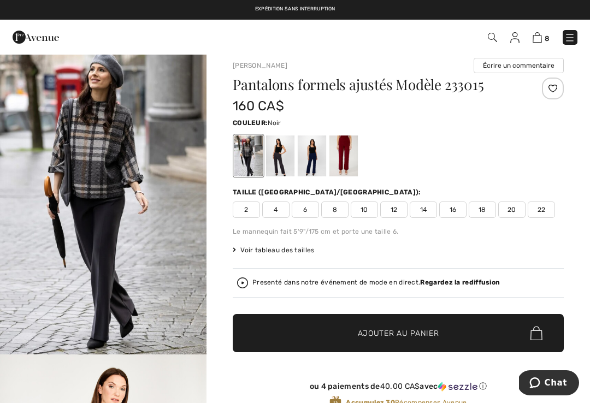
click at [348, 151] on div at bounding box center [343, 155] width 28 height 41
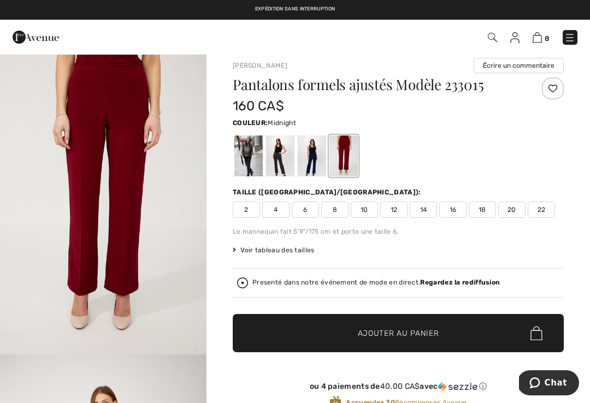
click at [313, 158] on div at bounding box center [312, 155] width 28 height 41
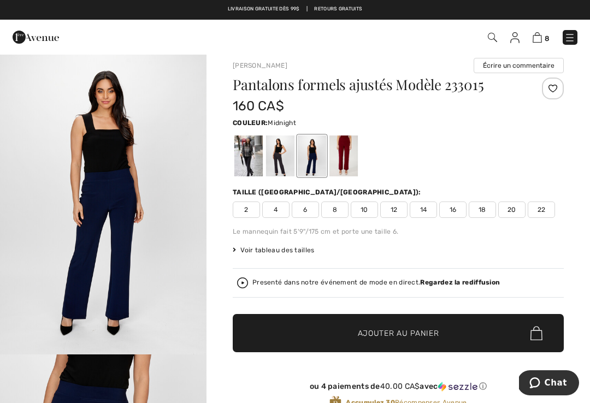
click at [287, 159] on div at bounding box center [280, 155] width 28 height 41
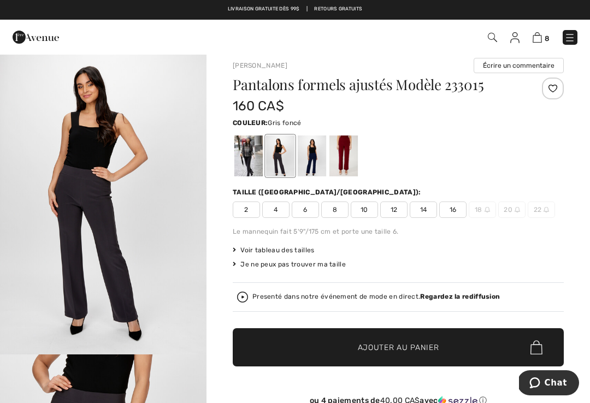
click at [310, 159] on div at bounding box center [312, 155] width 28 height 41
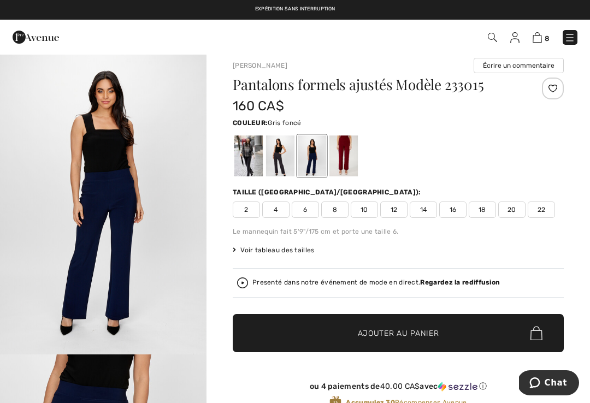
click at [247, 167] on div at bounding box center [248, 155] width 28 height 41
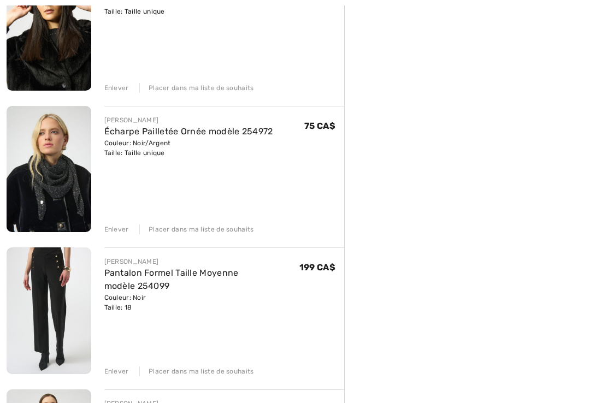
scroll to position [746, 0]
click at [69, 312] on img at bounding box center [49, 310] width 85 height 126
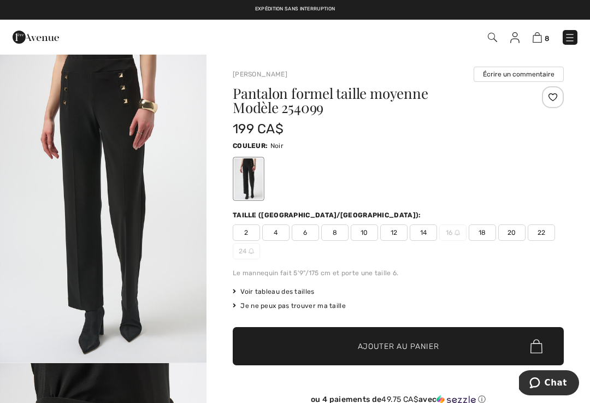
click at [488, 234] on span "18" at bounding box center [481, 232] width 27 height 16
click at [408, 337] on span "✔ Ajouté au panier Ajouter au panier" at bounding box center [398, 346] width 331 height 38
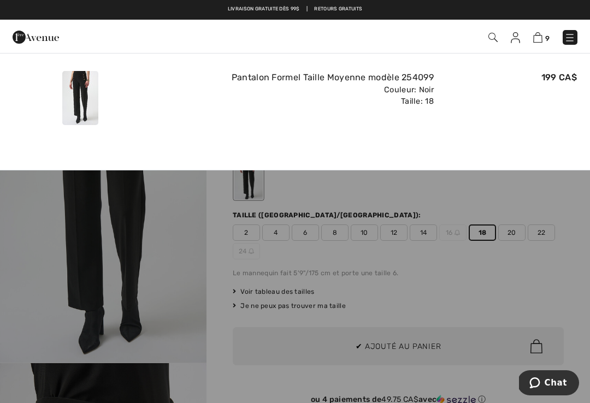
click at [538, 41] on img at bounding box center [537, 37] width 9 height 10
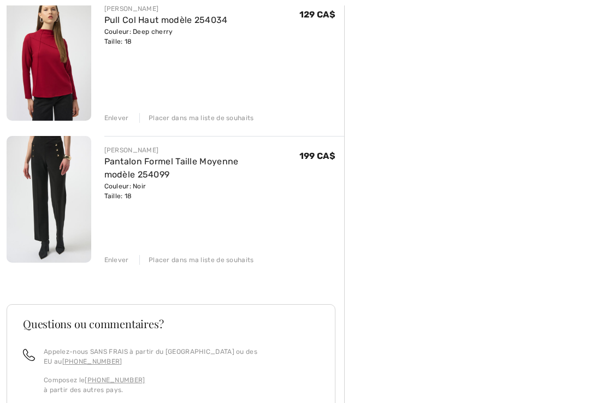
scroll to position [1184, 0]
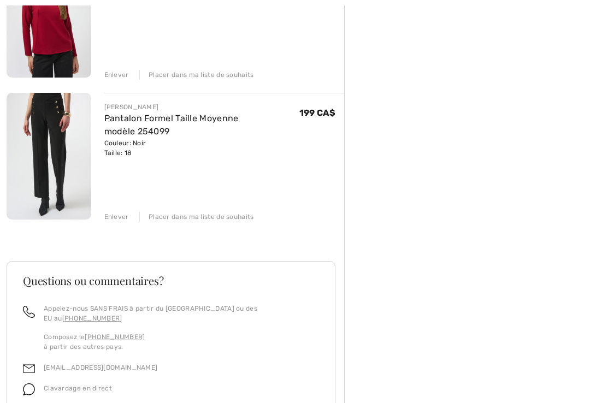
click at [121, 215] on div "Enlever" at bounding box center [116, 217] width 25 height 10
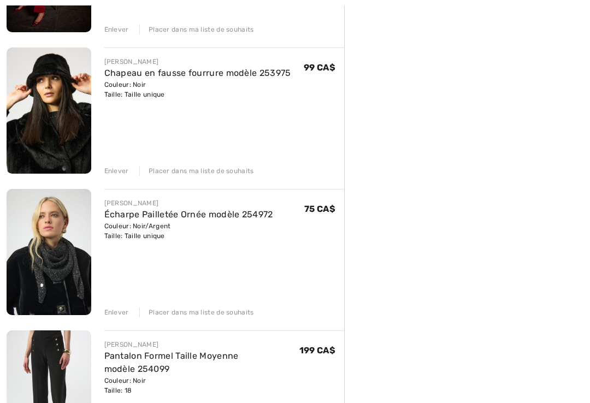
scroll to position [663, 0]
click at [115, 317] on div "Enlever" at bounding box center [116, 312] width 25 height 10
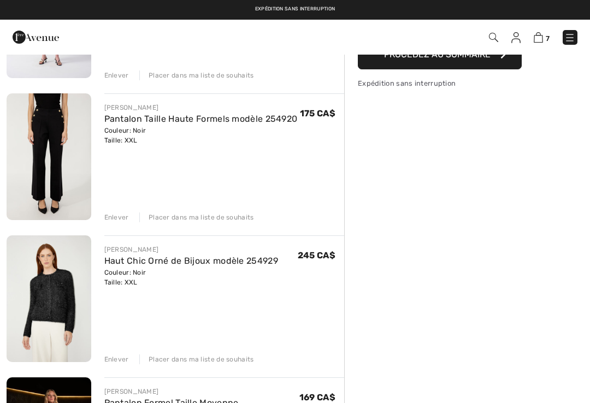
scroll to position [191, 0]
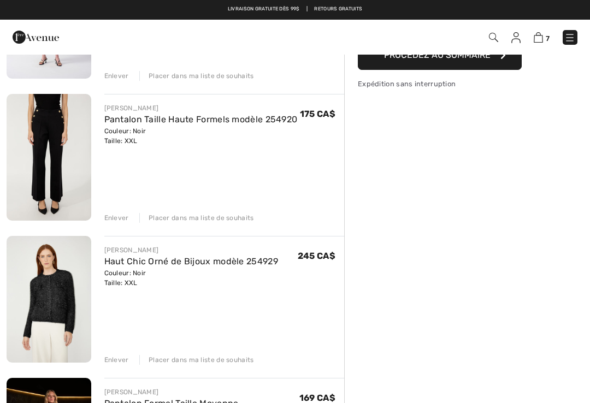
click at [204, 358] on div "Placer dans ma liste de souhaits" at bounding box center [196, 360] width 115 height 10
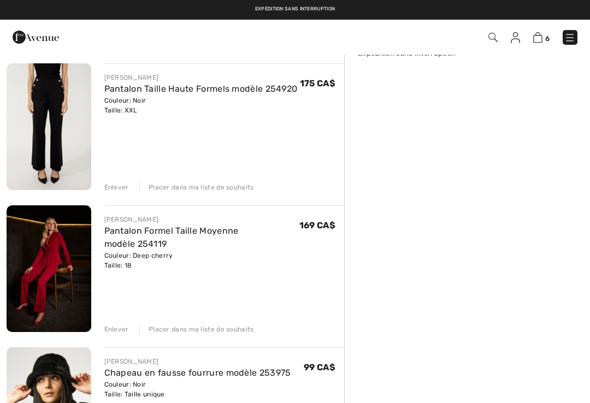
scroll to position [222, 0]
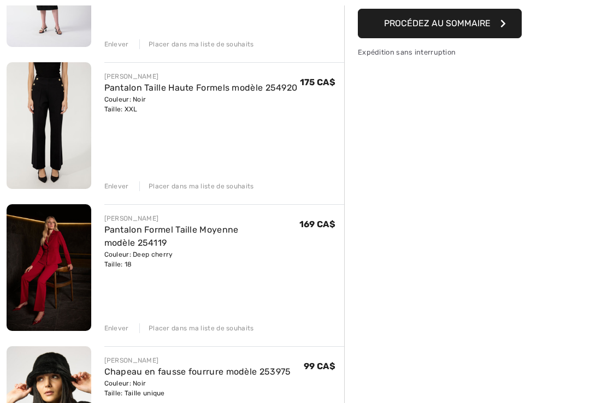
click at [60, 120] on img at bounding box center [49, 125] width 85 height 127
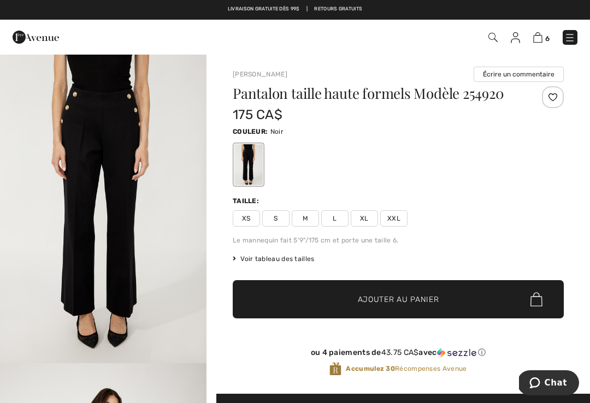
scroll to position [16, 0]
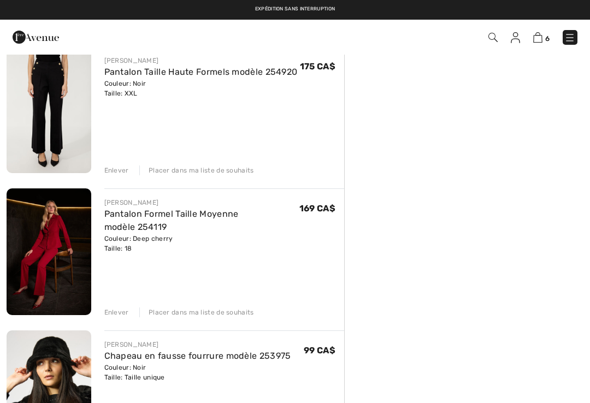
click at [122, 173] on div "Enlever" at bounding box center [116, 170] width 25 height 10
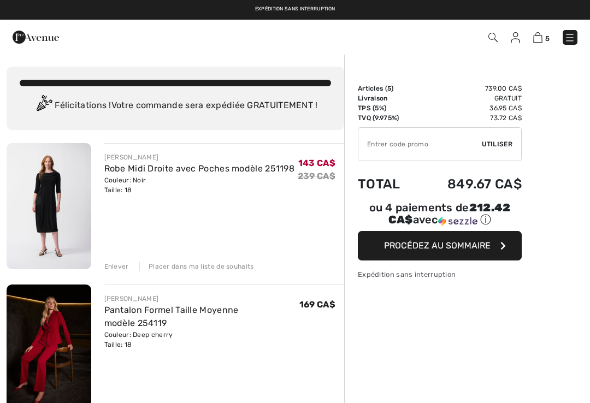
click at [519, 39] on img at bounding box center [514, 37] width 9 height 11
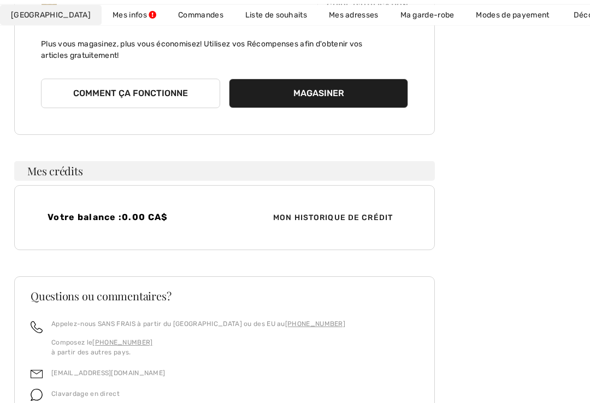
scroll to position [216, 0]
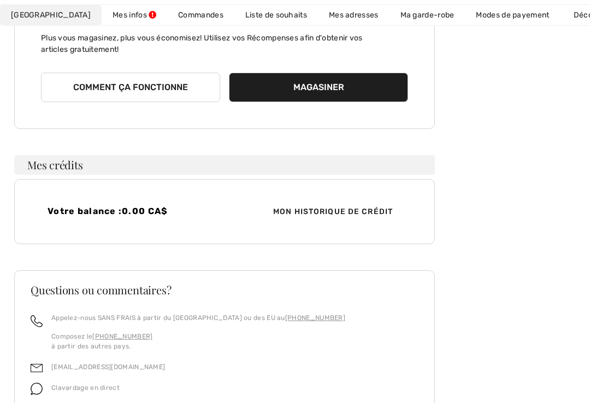
click at [318, 210] on span "Mon historique de crédit" at bounding box center [332, 211] width 137 height 11
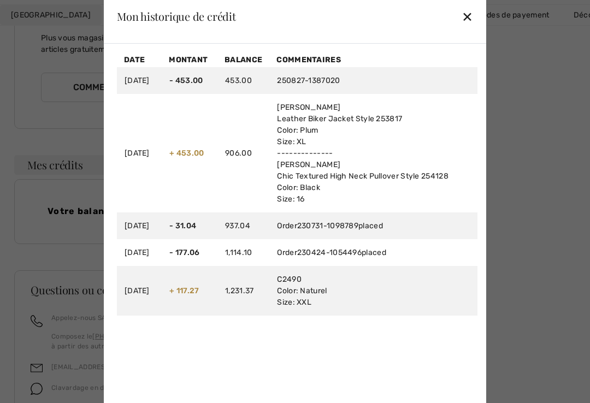
click at [471, 28] on div "✕" at bounding box center [466, 16] width 11 height 23
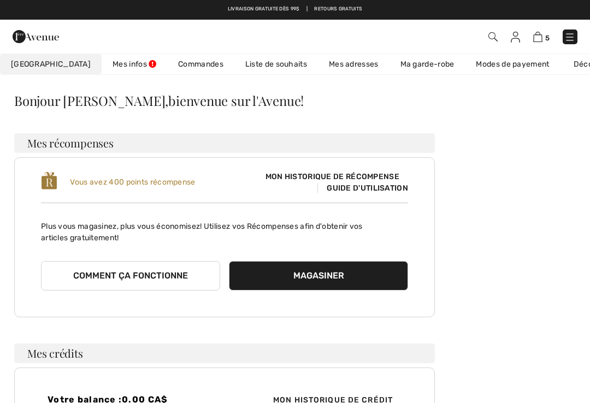
scroll to position [27, 0]
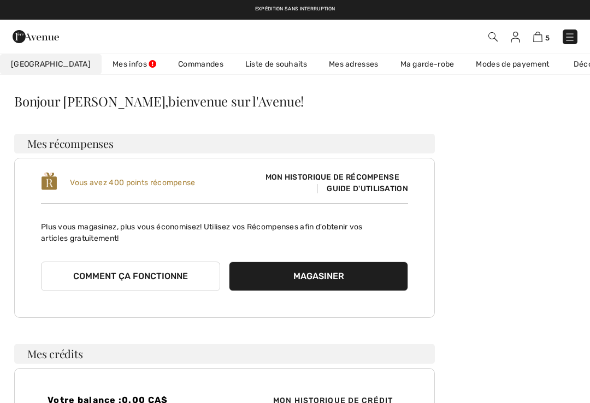
click at [134, 281] on button "Comment ça fonctionne" at bounding box center [130, 276] width 179 height 29
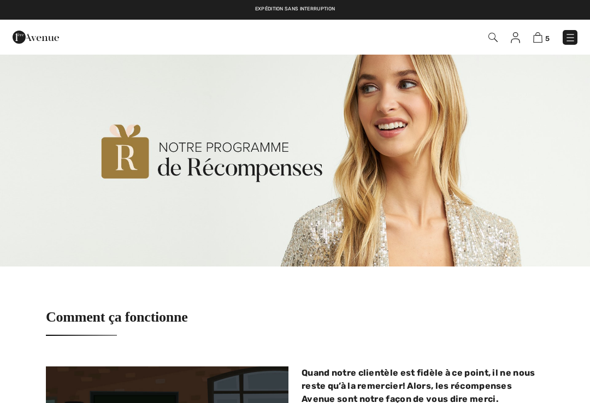
checkbox input "true"
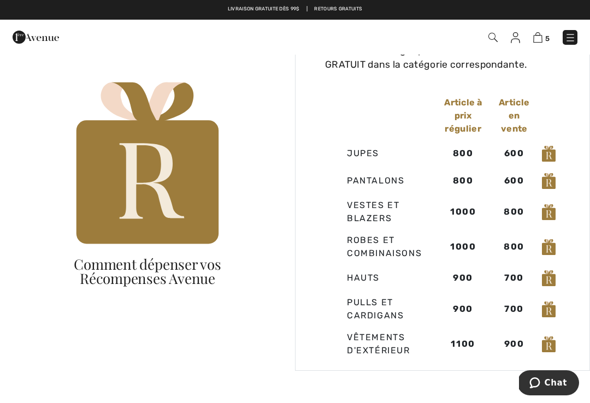
click at [164, 217] on img at bounding box center [147, 164] width 153 height 185
click at [169, 276] on div "Comment dépenser vos Récompenses Avenue" at bounding box center [147, 271] width 236 height 28
click at [538, 41] on img at bounding box center [537, 37] width 9 height 10
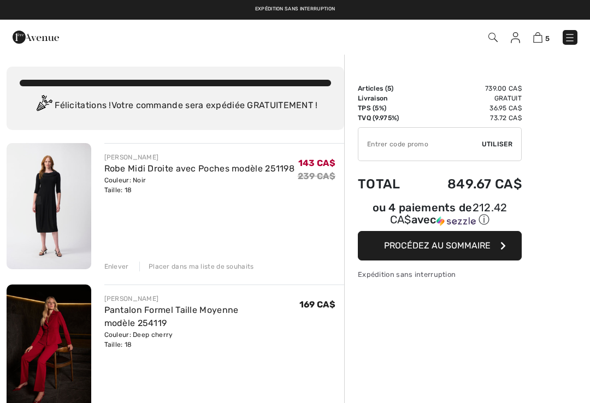
click at [572, 38] on img at bounding box center [569, 37] width 11 height 11
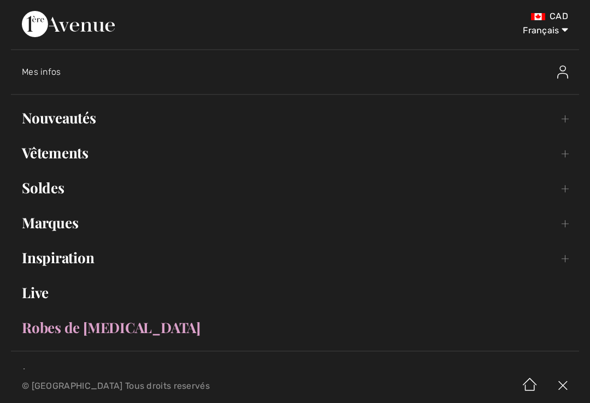
click at [69, 158] on link "Vêtements Toggle submenu" at bounding box center [295, 153] width 568 height 24
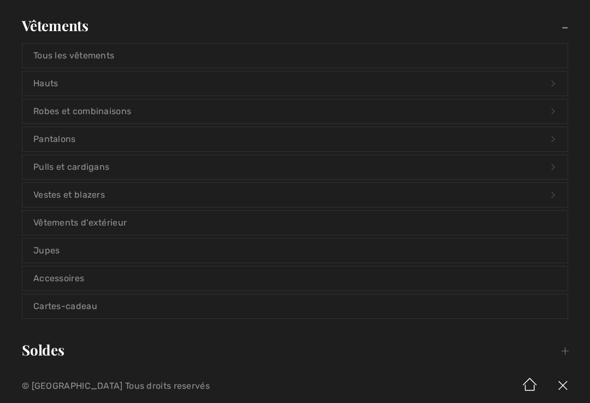
scroll to position [130, 0]
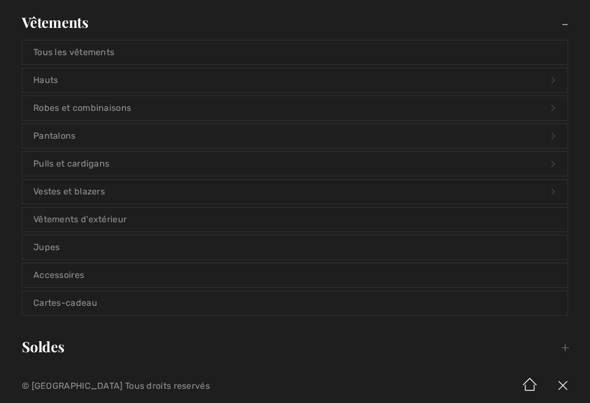
click at [80, 165] on link "Pulls et cardigans Open submenu" at bounding box center [294, 164] width 545 height 24
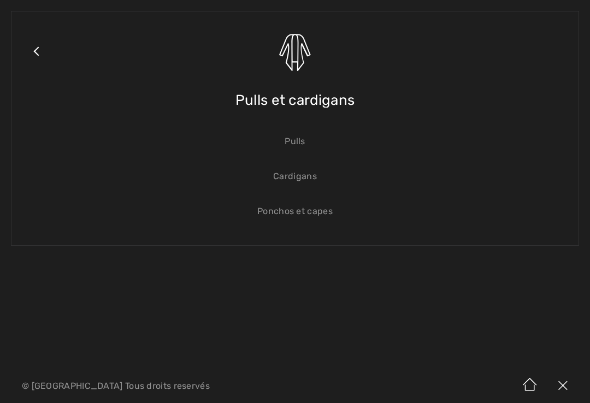
click at [296, 175] on link "Cardigans" at bounding box center [294, 176] width 545 height 24
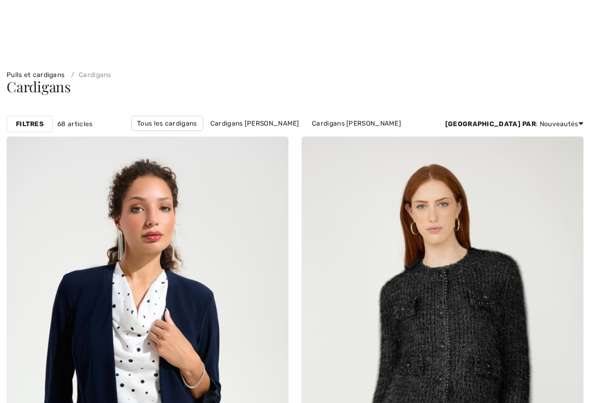
checkbox input "true"
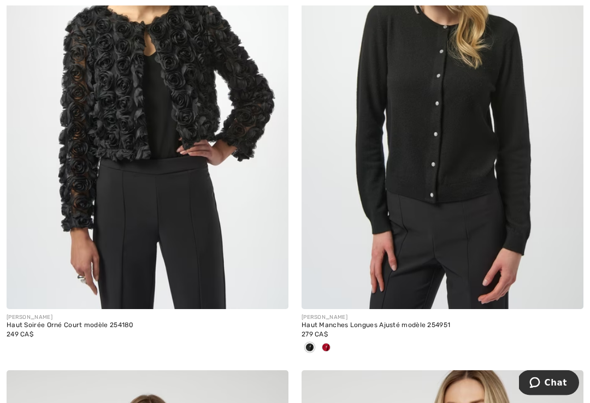
scroll to position [3227, 0]
click at [329, 348] on div at bounding box center [326, 348] width 16 height 18
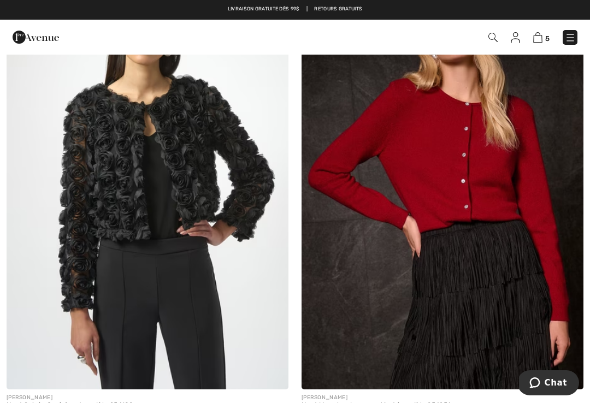
scroll to position [3146, 0]
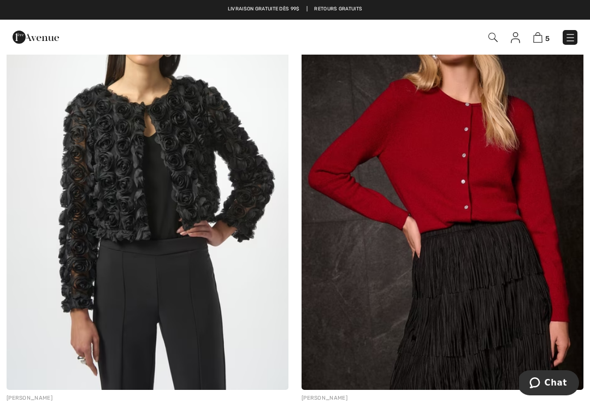
click at [472, 218] on img at bounding box center [442, 178] width 282 height 423
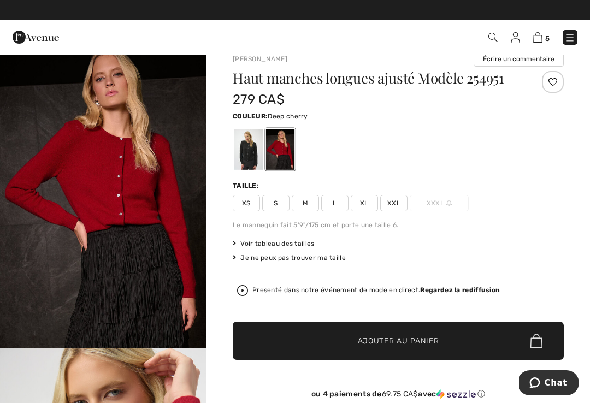
scroll to position [16, 0]
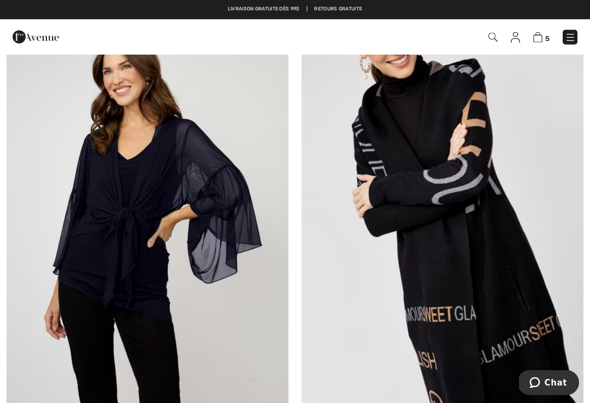
scroll to position [5005, 0]
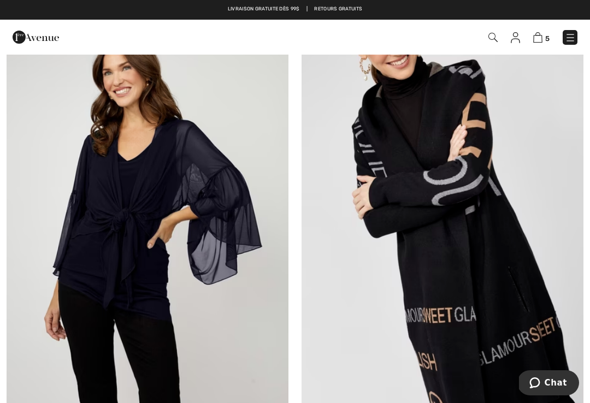
click at [473, 290] on img at bounding box center [442, 218] width 282 height 423
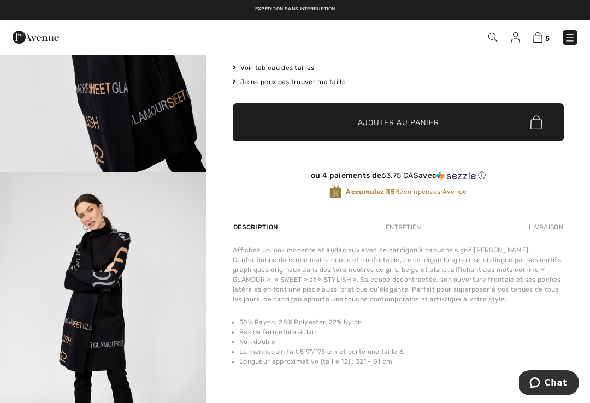
scroll to position [192, 0]
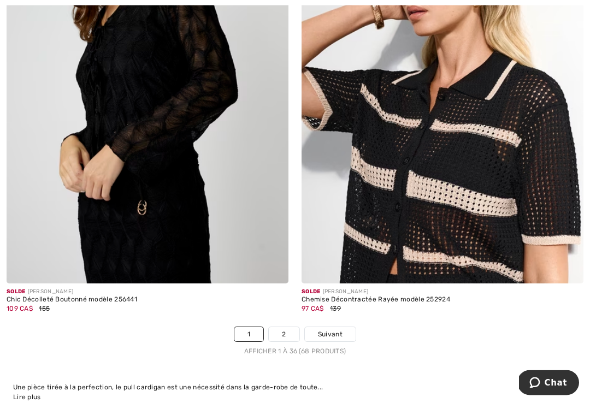
scroll to position [8622, 0]
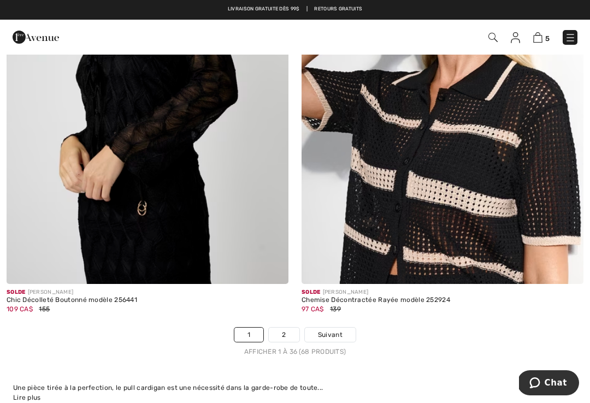
click at [291, 328] on link "2" at bounding box center [284, 335] width 30 height 14
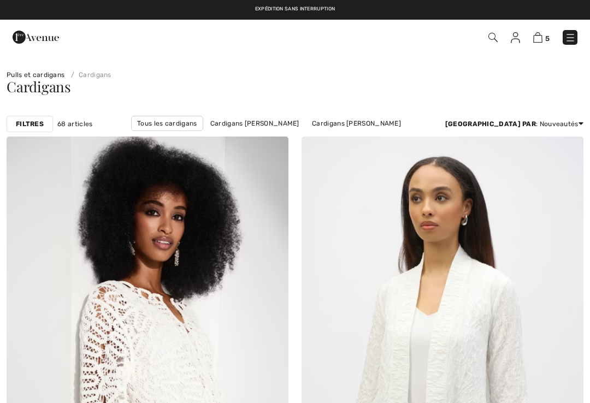
checkbox input "true"
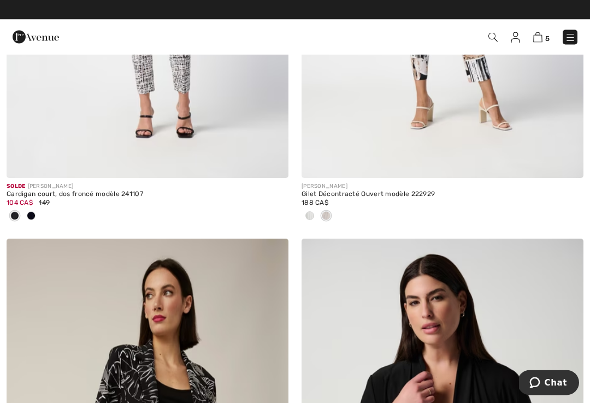
scroll to position [7224, 0]
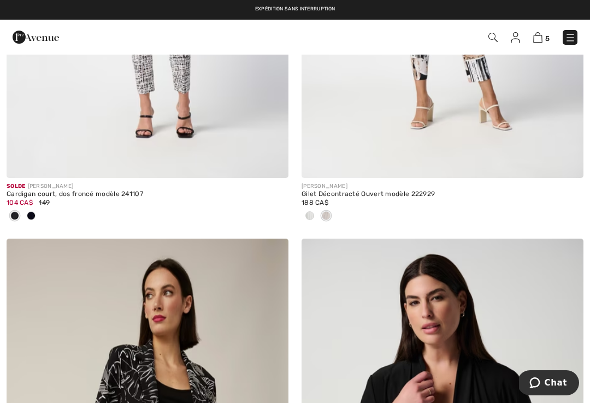
click at [519, 41] on img at bounding box center [514, 37] width 9 height 11
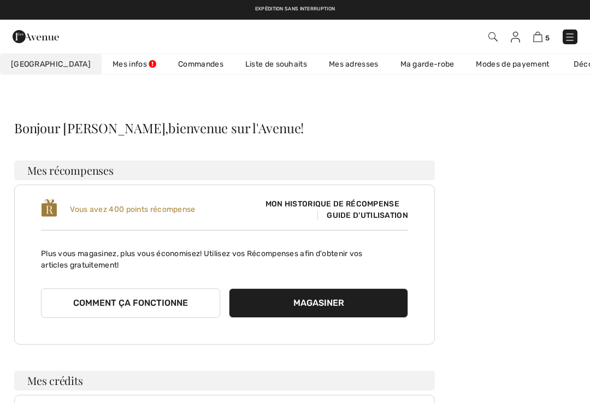
click at [242, 66] on link "Liste de souhaits" at bounding box center [276, 64] width 84 height 20
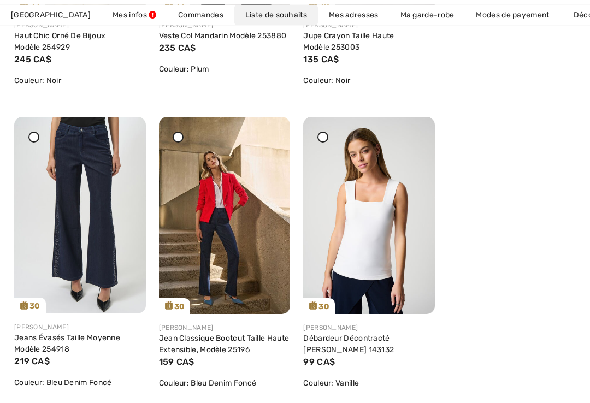
scroll to position [405, 0]
click at [232, 250] on img at bounding box center [225, 215] width 132 height 197
click at [236, 252] on img at bounding box center [225, 215] width 132 height 197
click at [243, 254] on img at bounding box center [225, 215] width 132 height 197
click at [243, 262] on img at bounding box center [225, 215] width 132 height 197
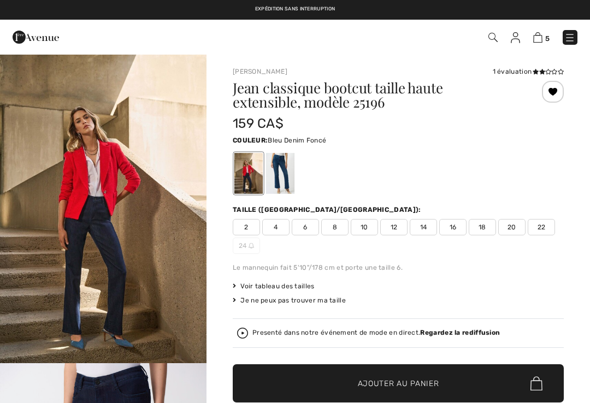
checkbox input "true"
click at [484, 228] on span "18" at bounding box center [481, 227] width 27 height 16
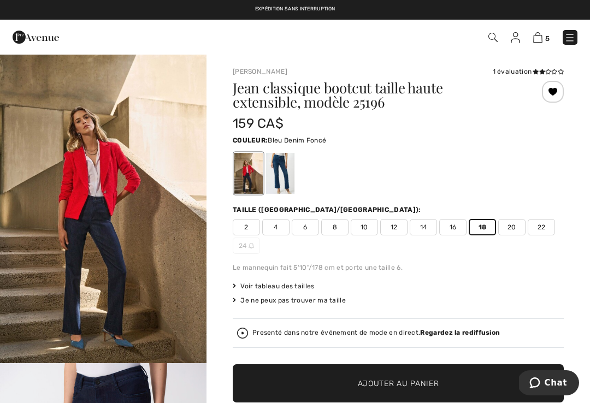
click at [384, 383] on span "Ajouter au panier" at bounding box center [398, 383] width 81 height 11
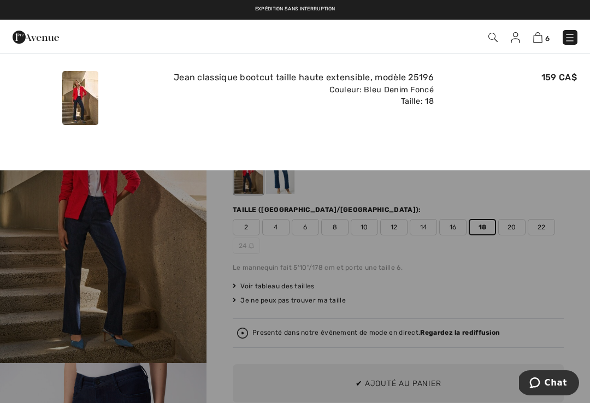
click at [542, 34] on img at bounding box center [537, 37] width 9 height 10
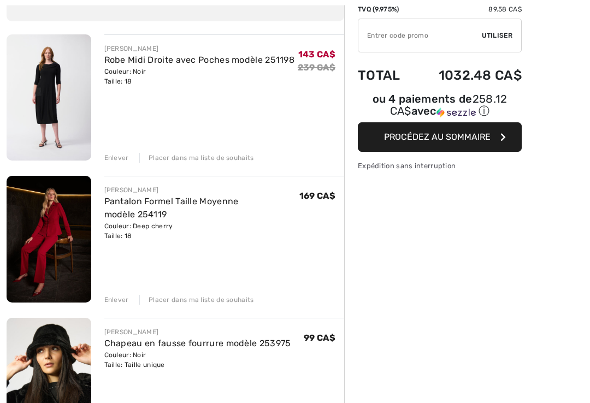
scroll to position [110, 0]
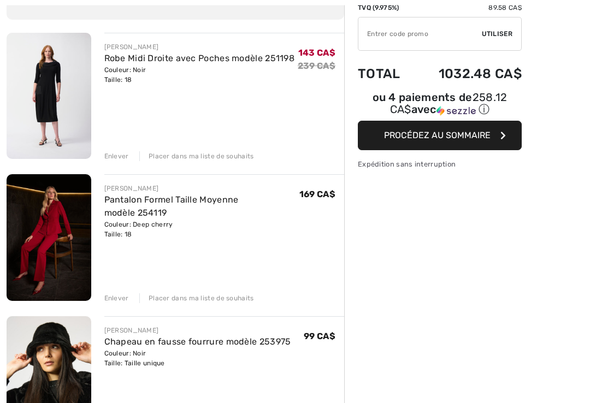
click at [193, 299] on div "Placer dans ma liste de souhaits" at bounding box center [196, 299] width 115 height 10
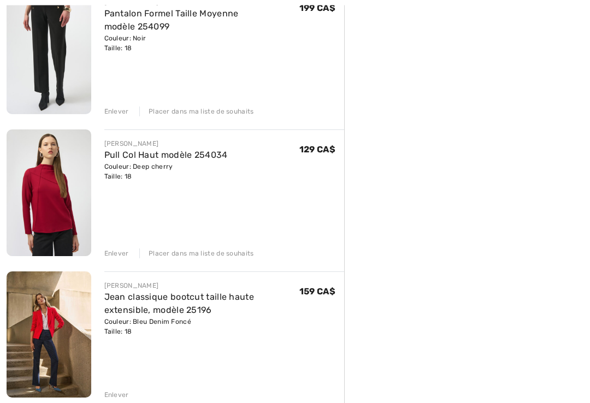
scroll to position [438, 0]
click at [197, 252] on div "Placer dans ma liste de souhaits" at bounding box center [196, 253] width 115 height 10
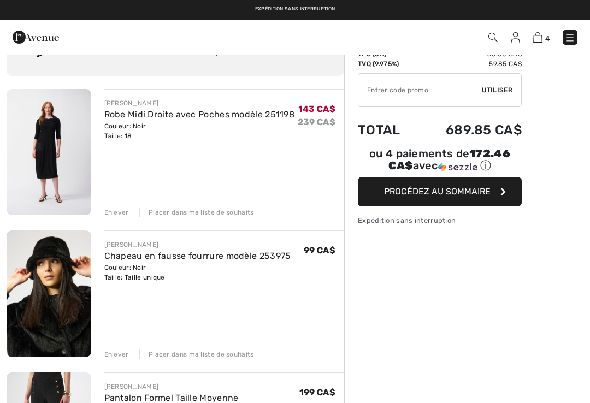
scroll to position [0, 0]
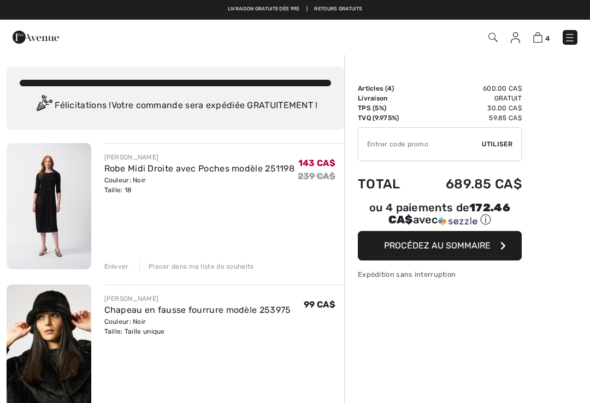
click at [572, 43] on img at bounding box center [569, 37] width 11 height 11
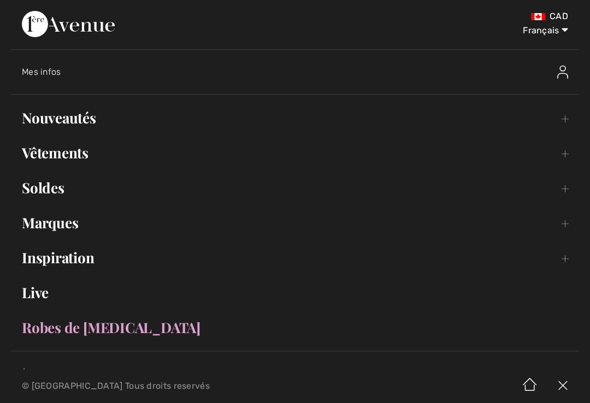
click at [38, 295] on link "Live" at bounding box center [295, 293] width 568 height 24
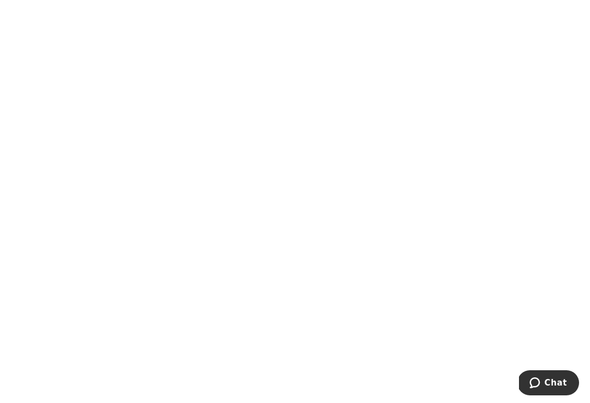
scroll to position [106, 0]
